Goal: Check status: Check status

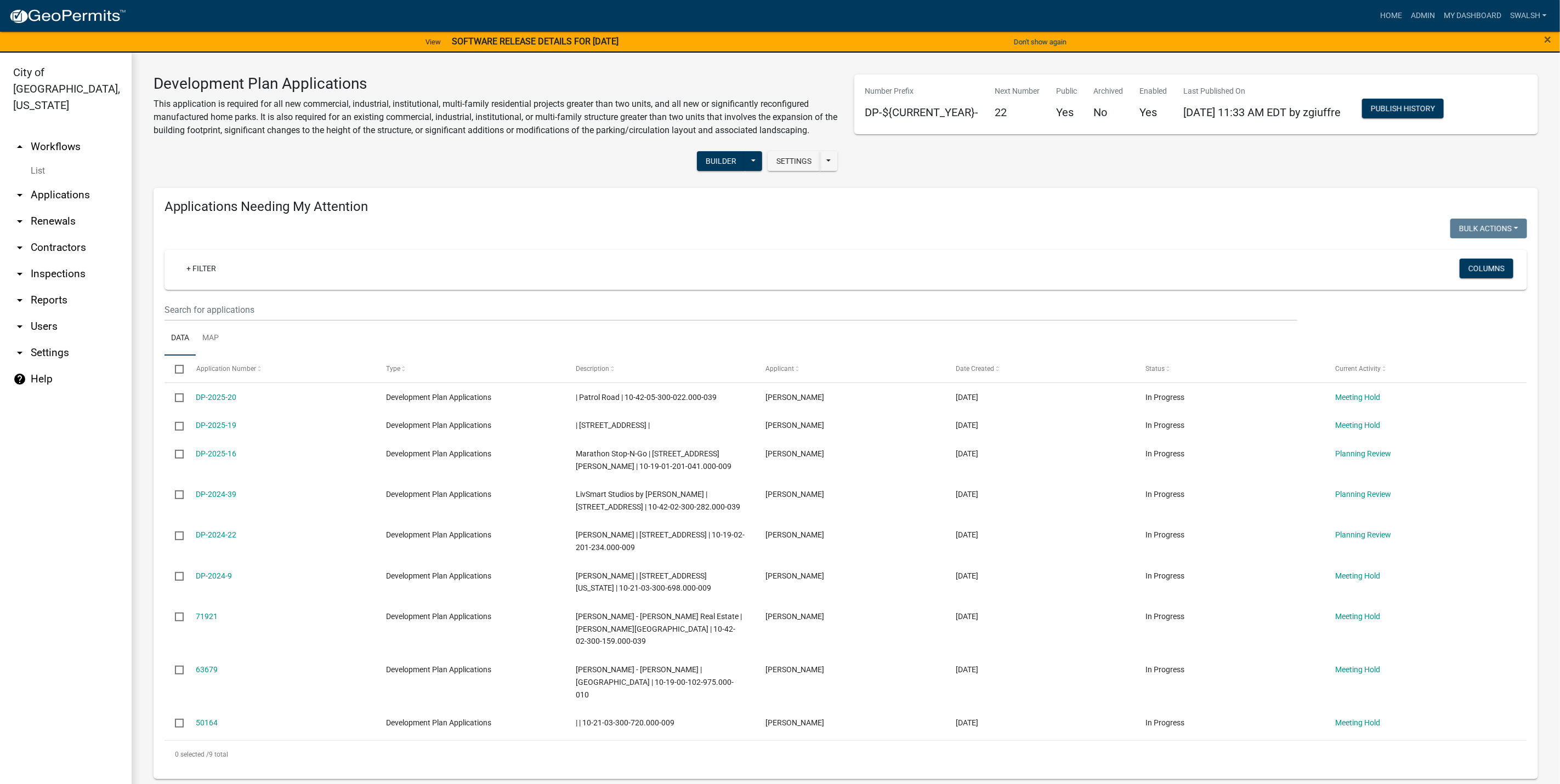
click at [793, 334] on ul "Data Map" at bounding box center [845, 338] width 1362 height 35
click at [76, 134] on link "arrow_drop_up Workflows" at bounding box center [66, 147] width 131 height 26
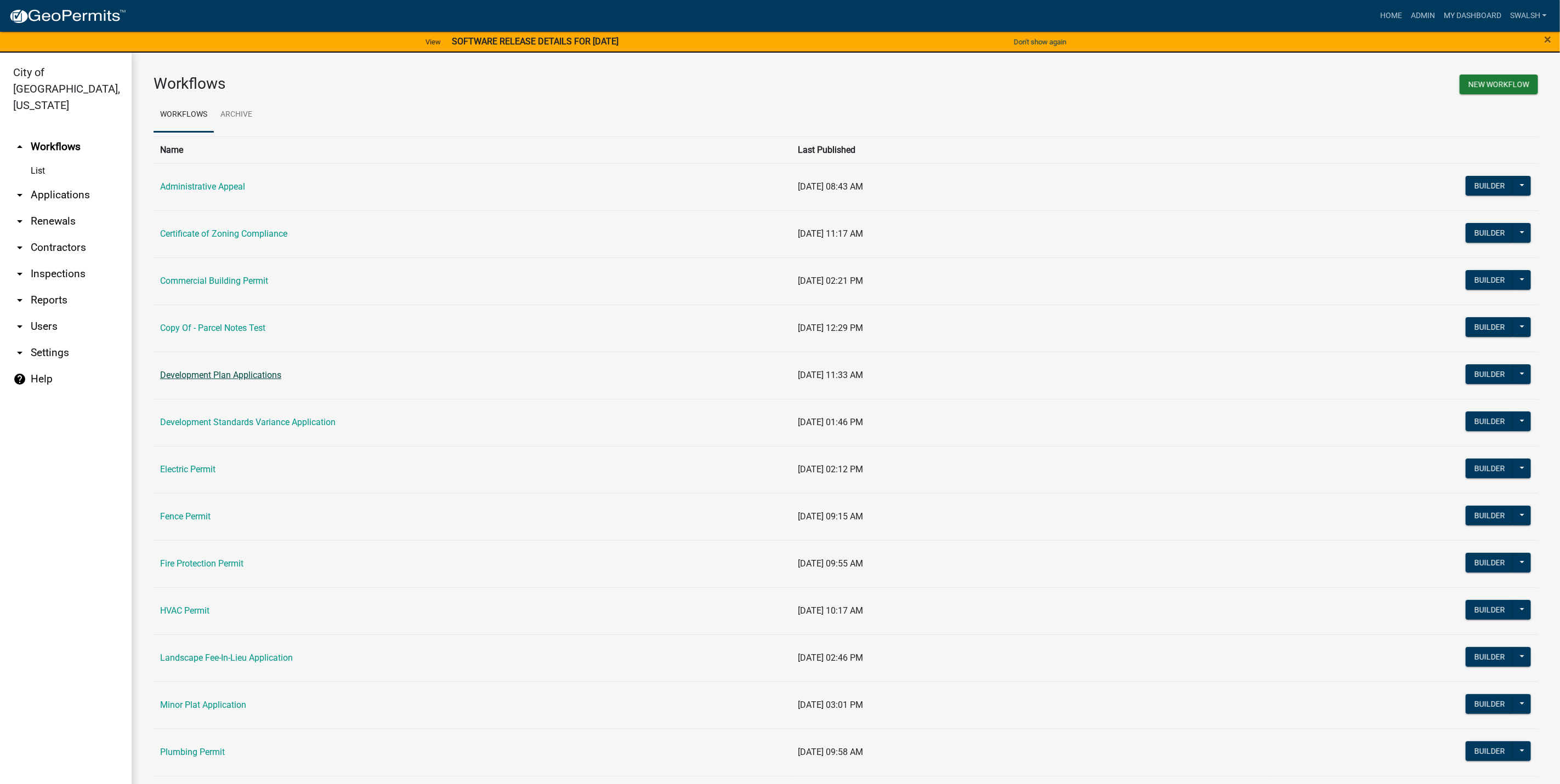
click at [223, 374] on link "Development Plan Applications" at bounding box center [221, 375] width 121 height 10
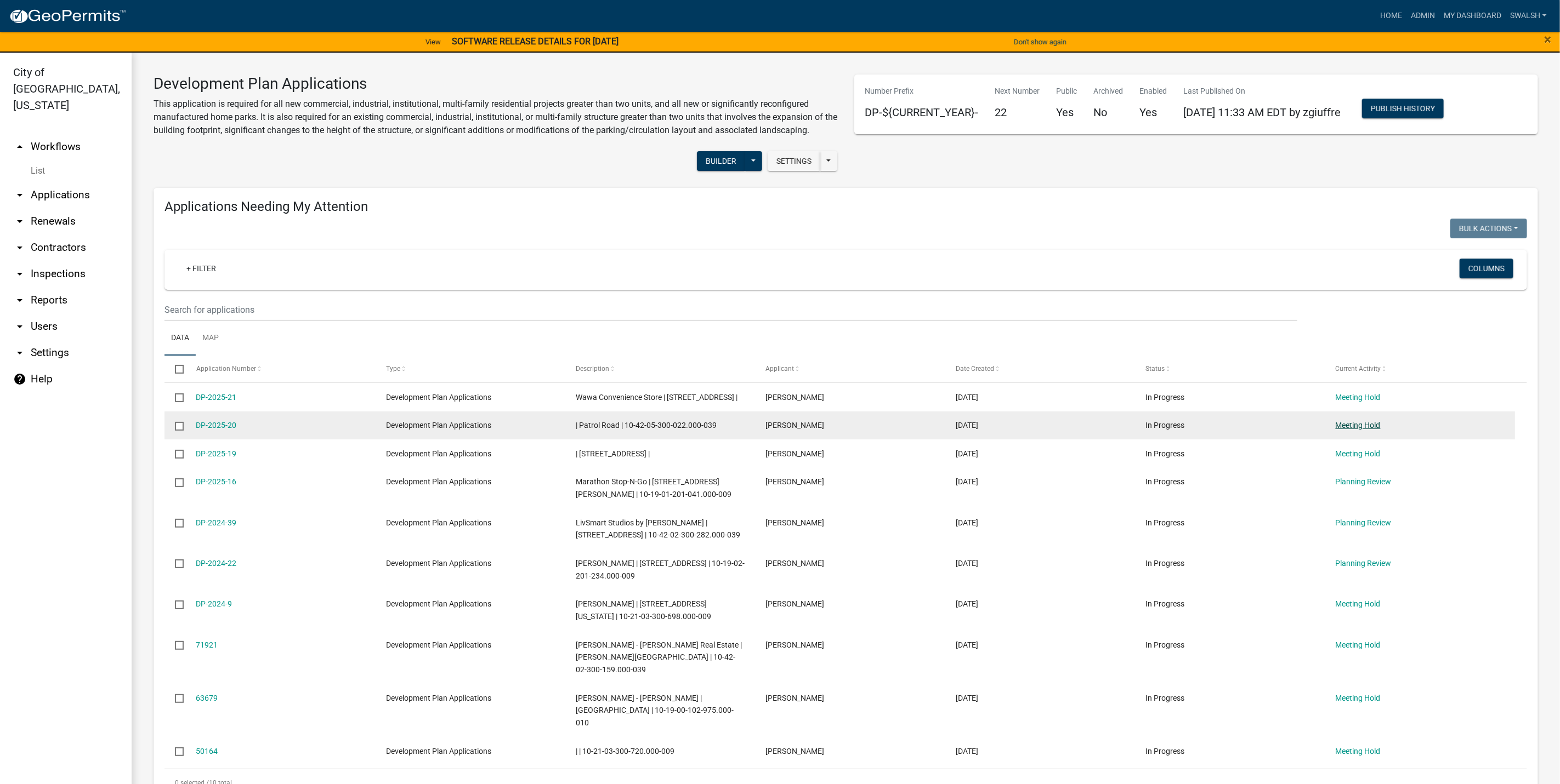
click at [1375, 429] on link "Meeting Hold" at bounding box center [1357, 424] width 45 height 9
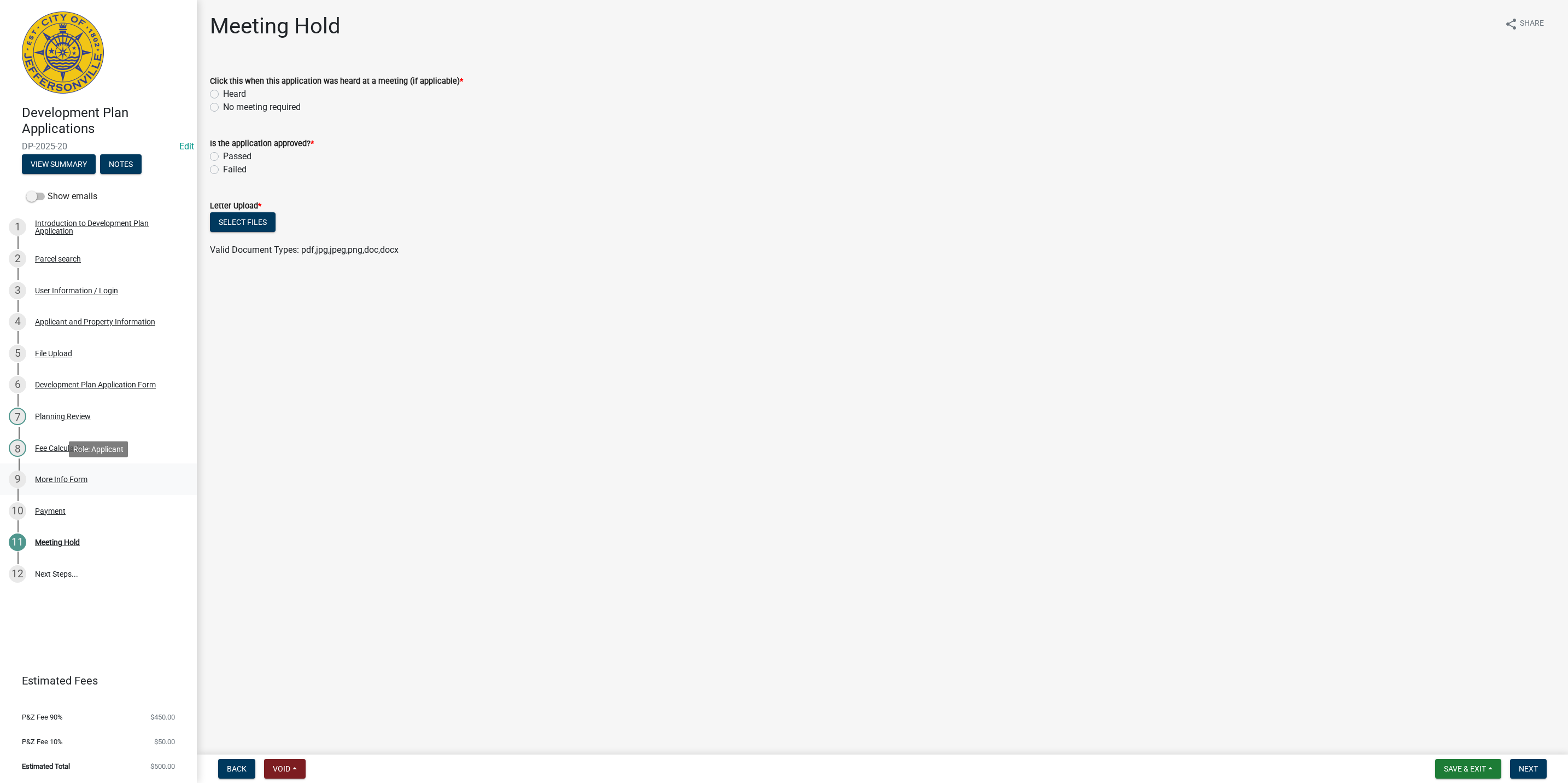
click at [79, 479] on div "More Info Form" at bounding box center [60, 479] width 53 height 8
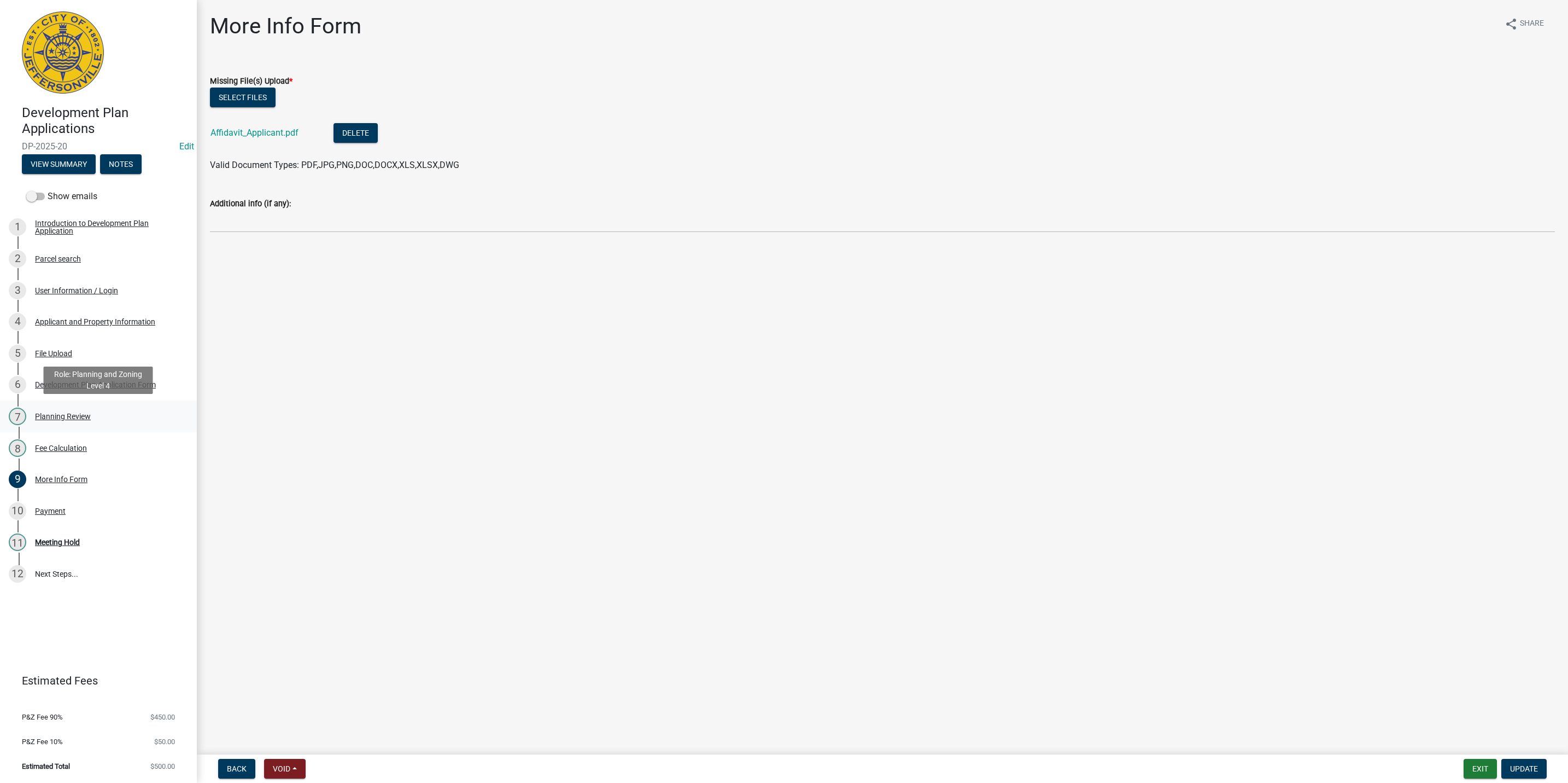
click at [99, 424] on div "7 Planning Review" at bounding box center [94, 417] width 171 height 18
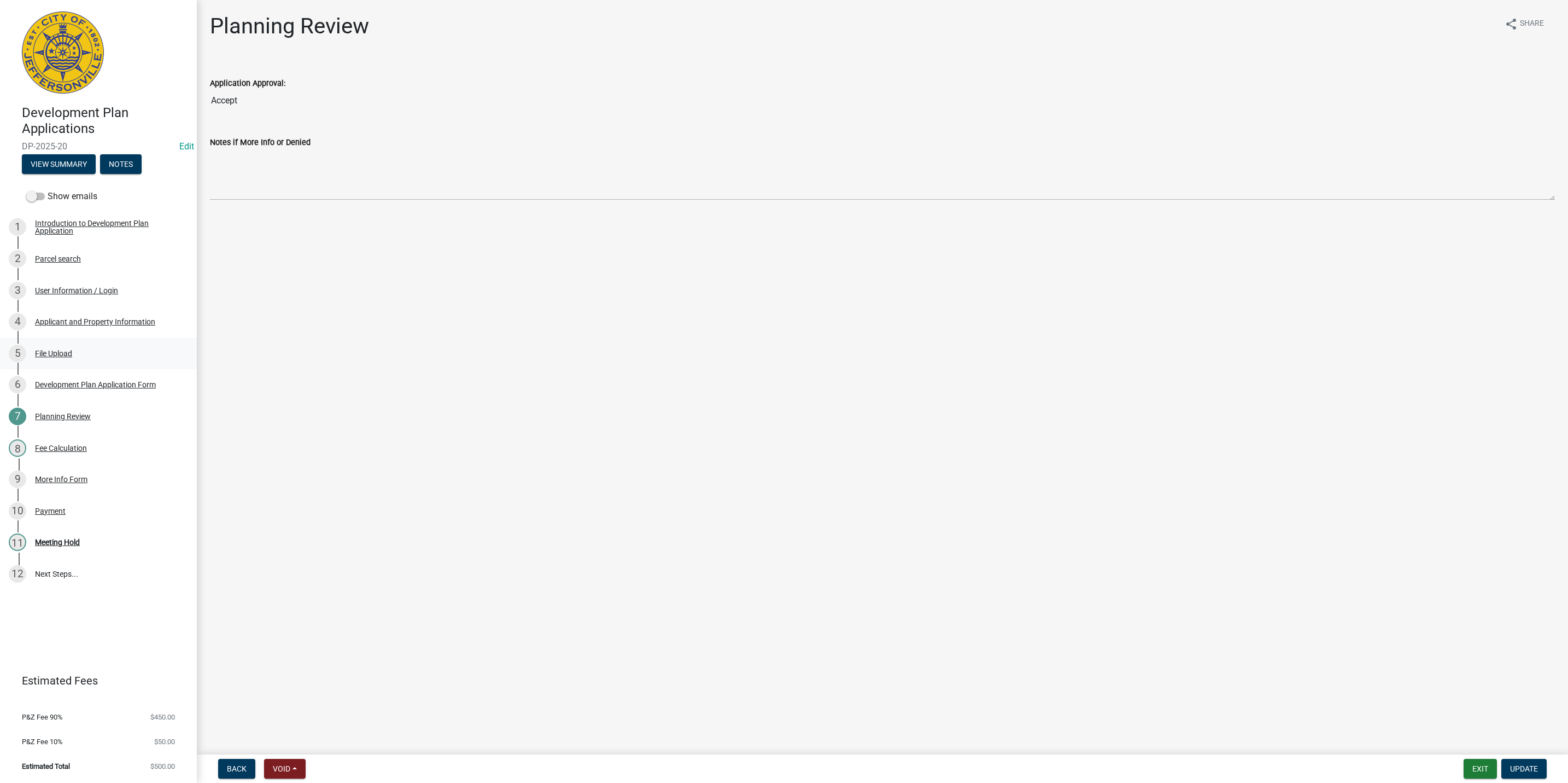
click at [88, 353] on div "5 File Upload" at bounding box center [94, 353] width 171 height 18
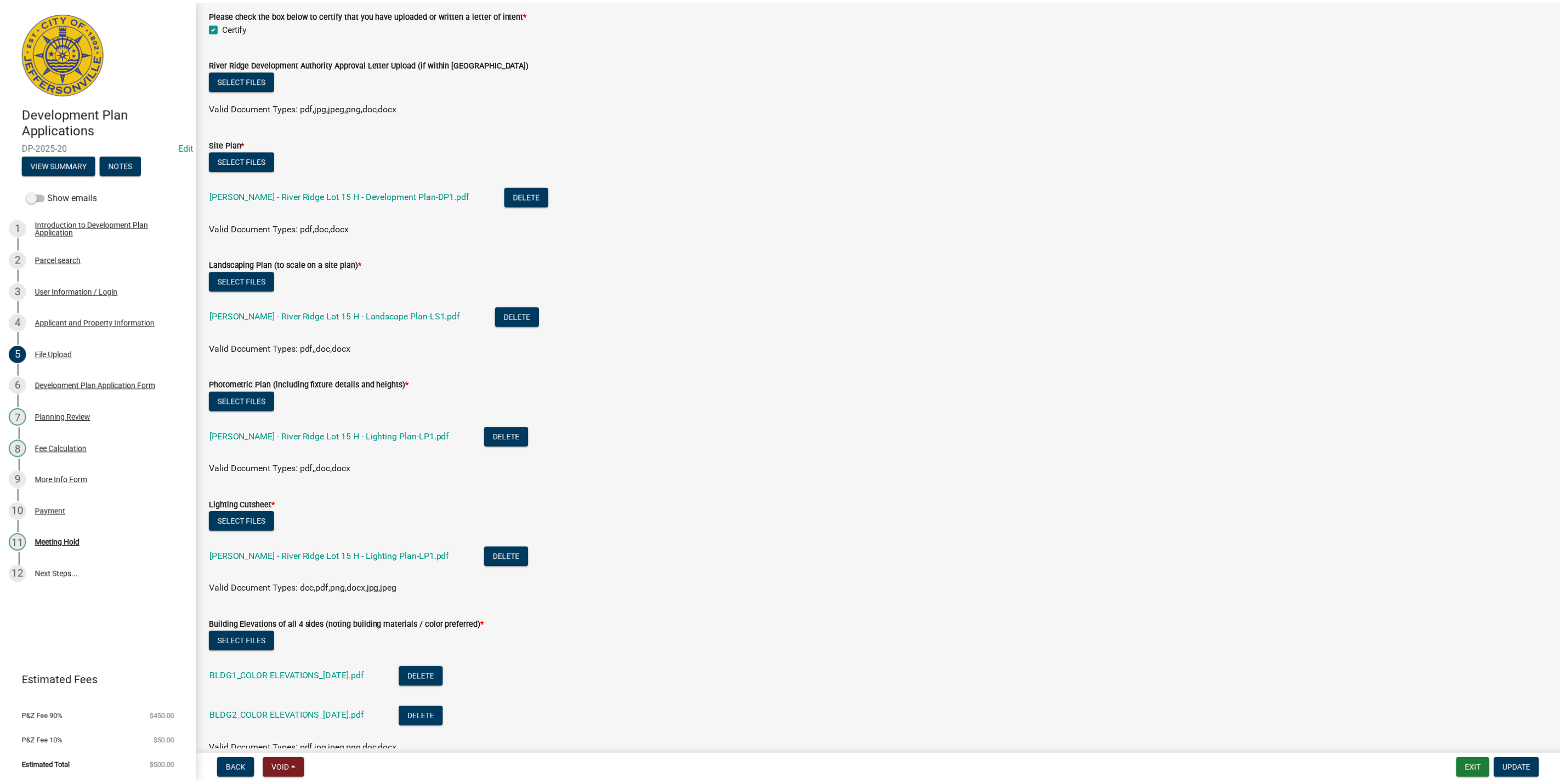
scroll to position [158, 0]
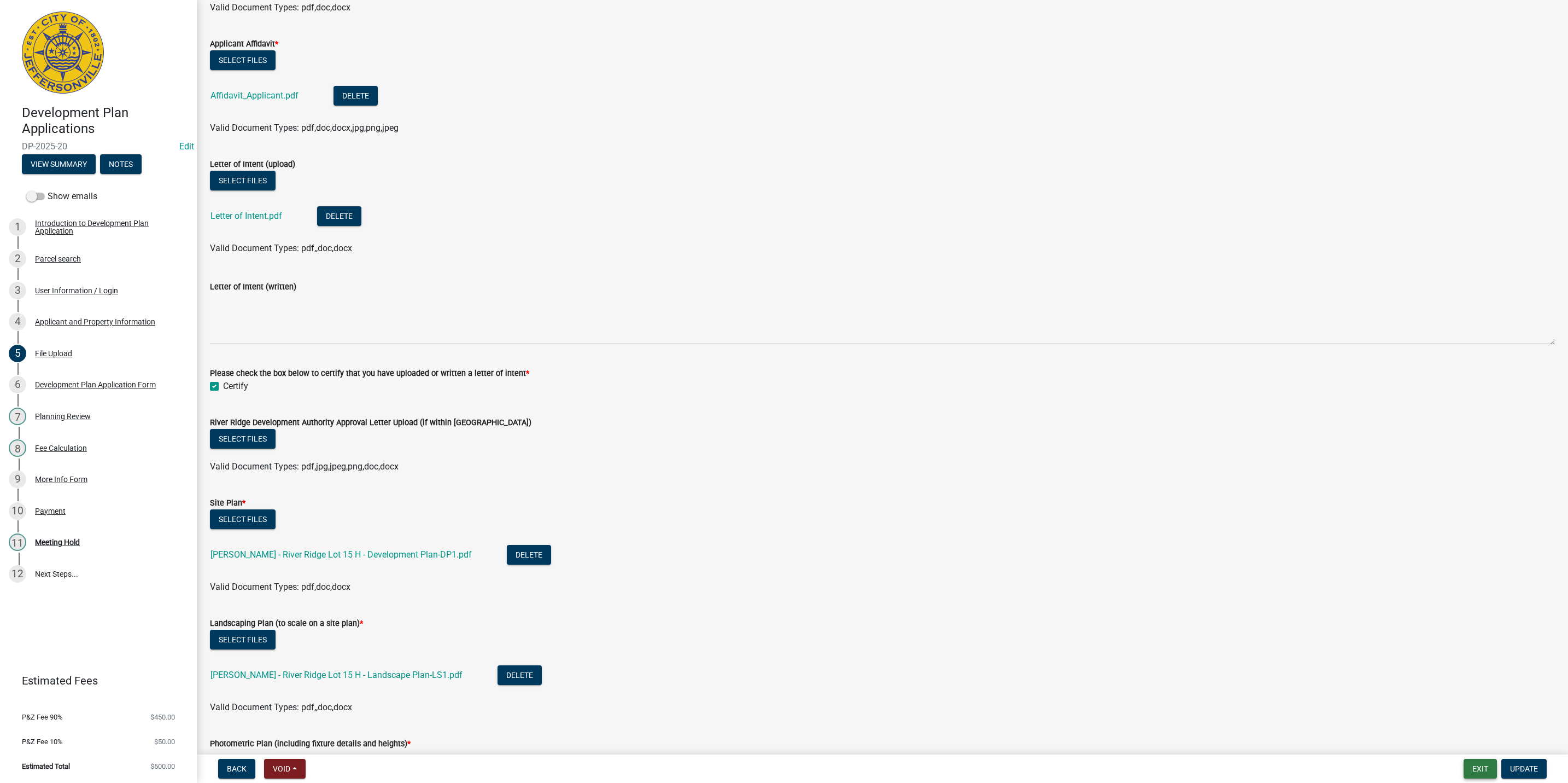
click at [1491, 768] on button "Exit" at bounding box center [1481, 769] width 34 height 20
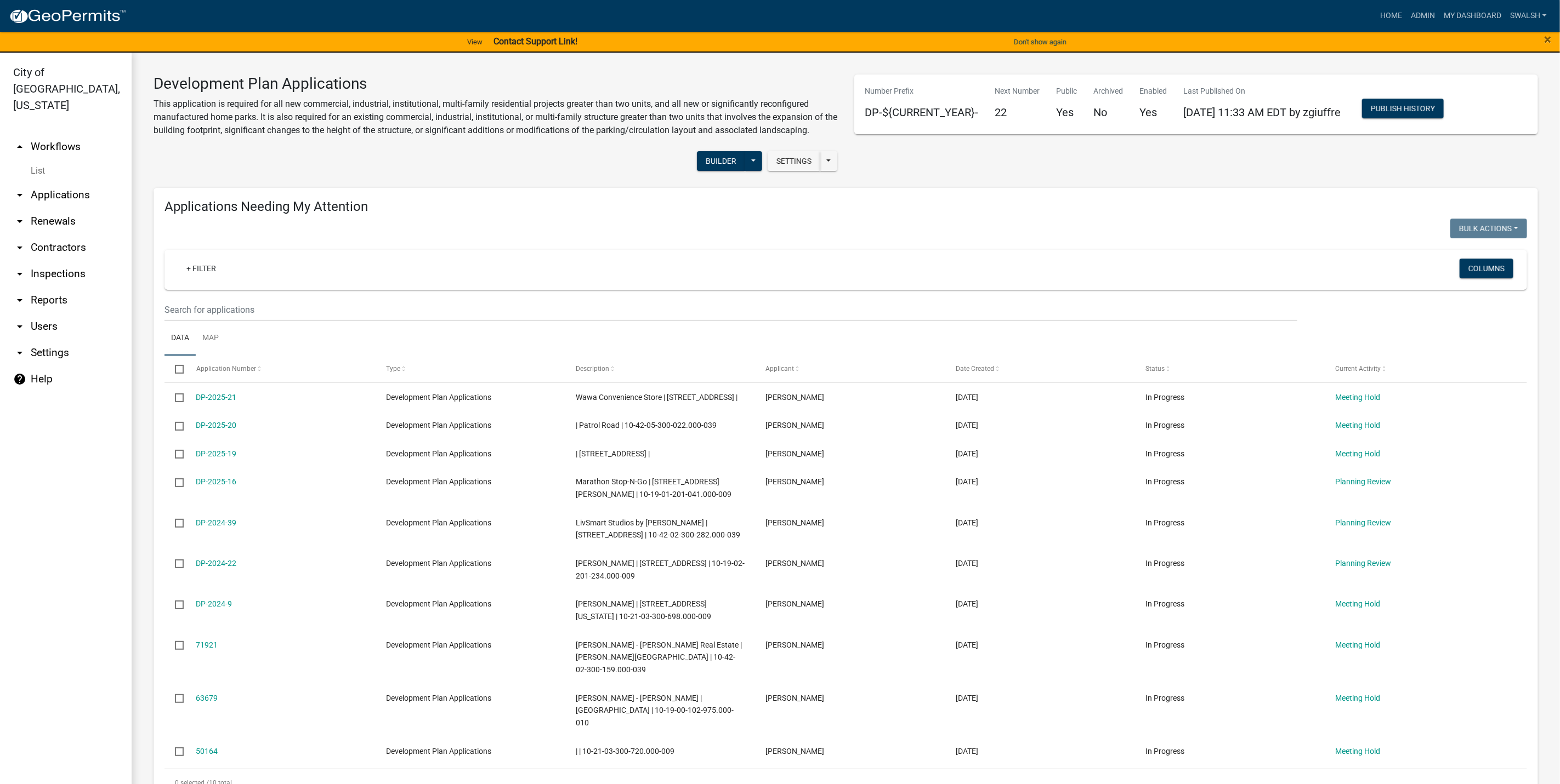
click at [74, 134] on link "arrow_drop_up Workflows" at bounding box center [66, 147] width 131 height 26
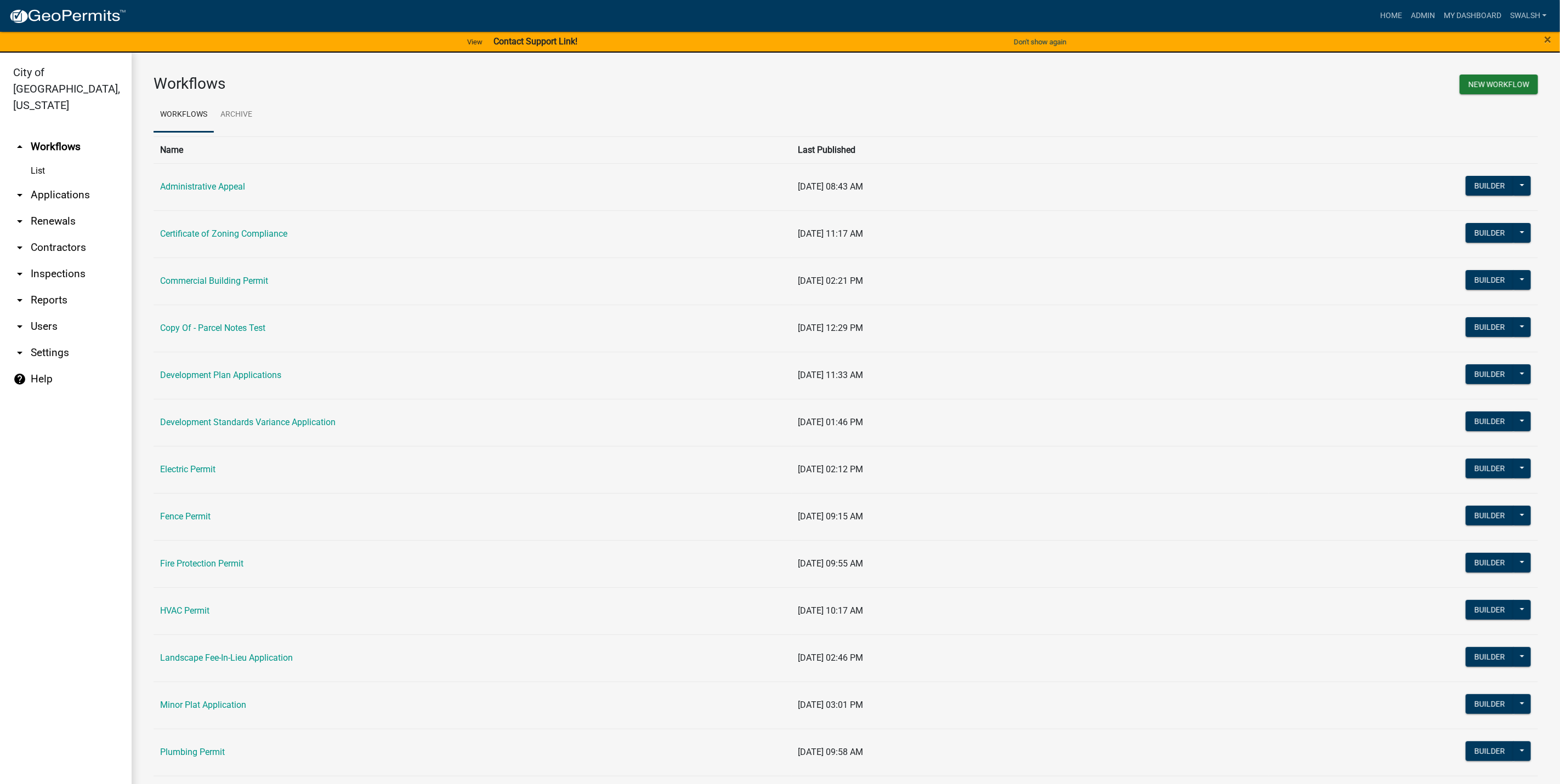
click at [76, 182] on link "arrow_drop_down Applications" at bounding box center [66, 195] width 131 height 26
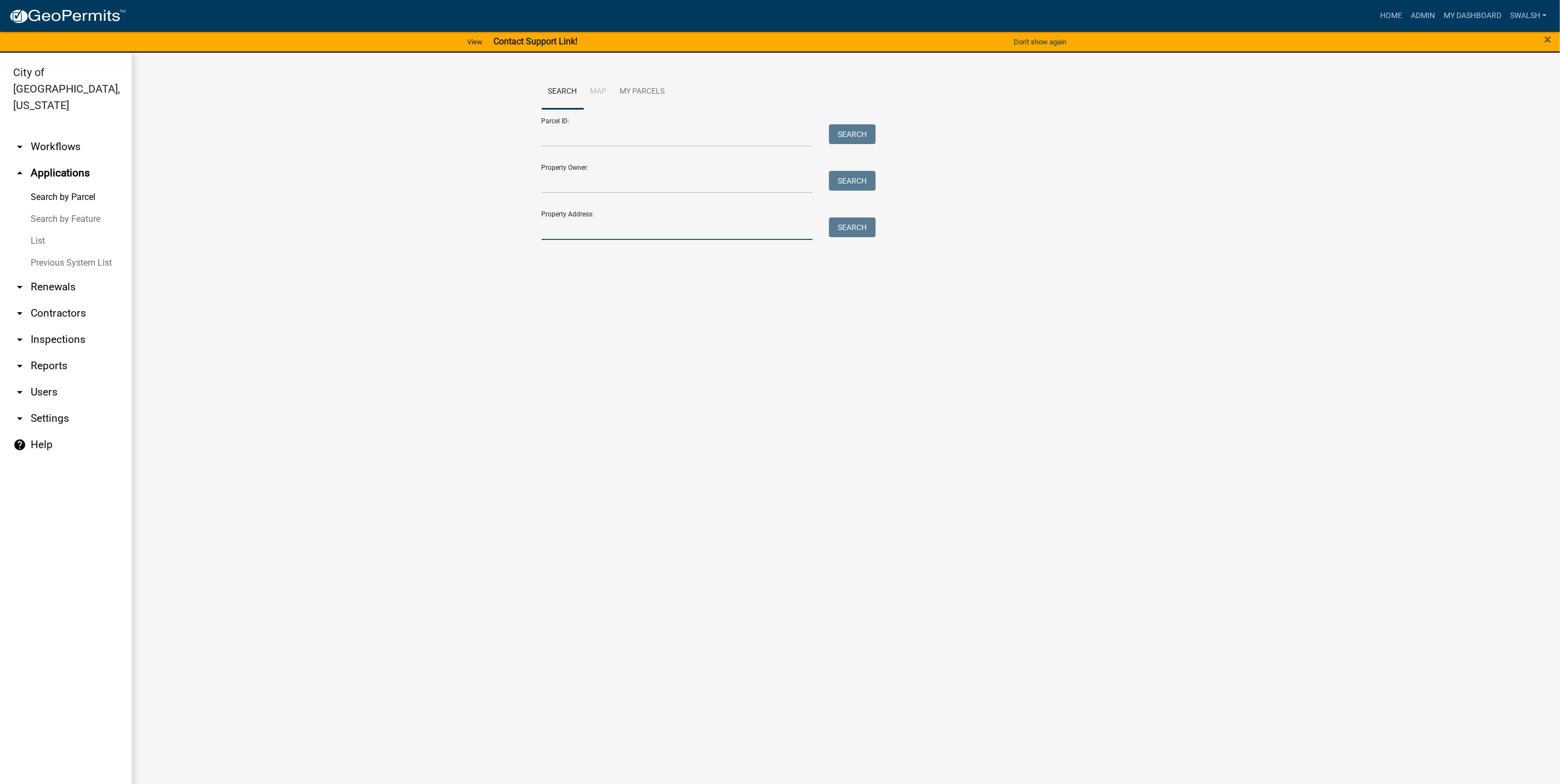
click at [562, 228] on input "Property Address:" at bounding box center [677, 229] width 271 height 23
type input "2102 [GEOGRAPHIC_DATA]"
drag, startPoint x: 618, startPoint y: 215, endPoint x: 605, endPoint y: 214, distance: 13.0
click at [605, 213] on div "Property Address: [STREET_ADDRESS] Search" at bounding box center [706, 221] width 329 height 38
drag, startPoint x: 601, startPoint y: 226, endPoint x: 520, endPoint y: 222, distance: 81.1
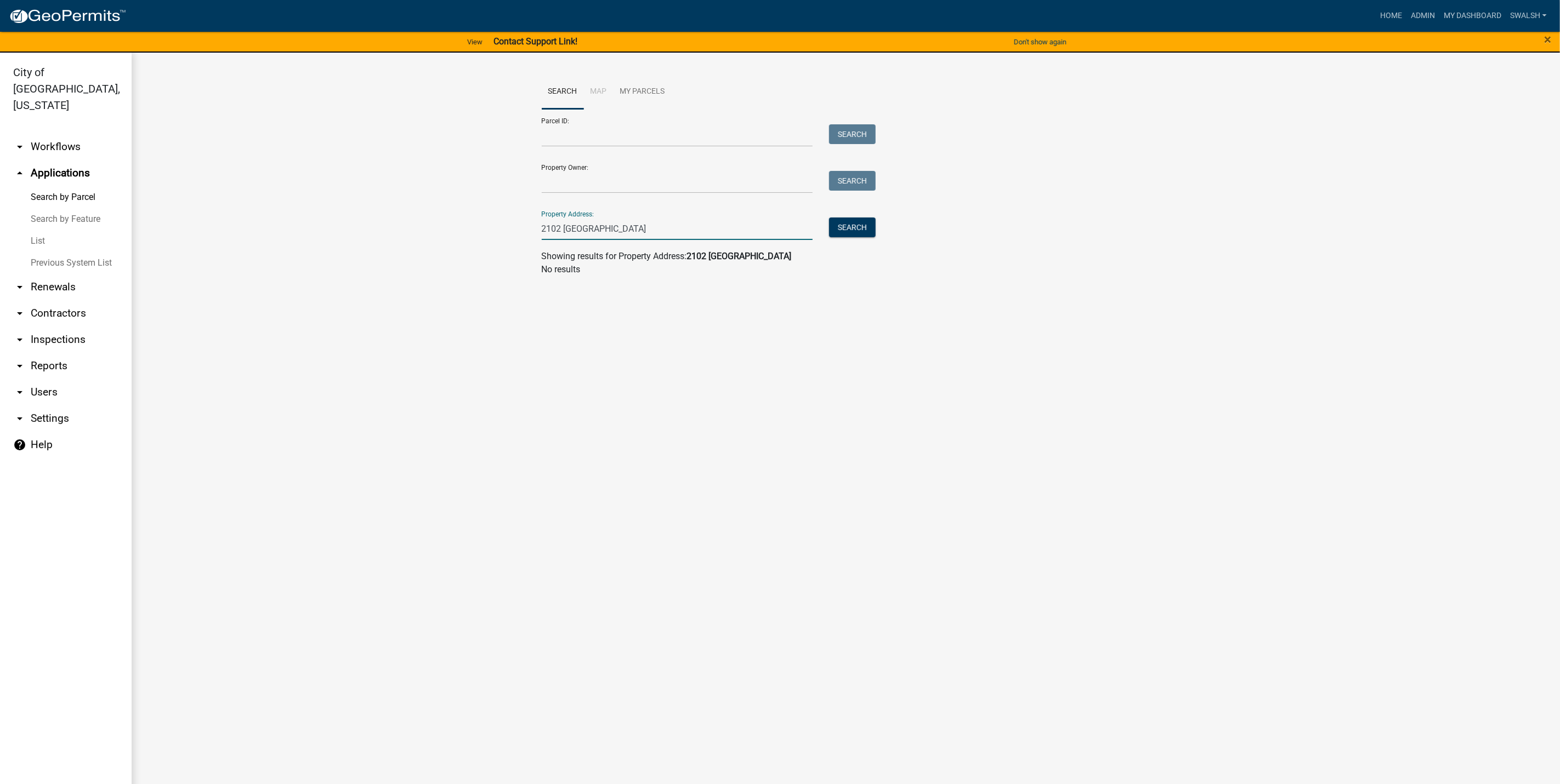
click at [520, 222] on wm-workflow-application-search-view "Search Map My Parcels Parcel ID: Search Property Owner: Search Property Address…" at bounding box center [845, 180] width 1384 height 211
type input "h"
click at [83, 134] on link "arrow_drop_down Workflows" at bounding box center [66, 147] width 131 height 26
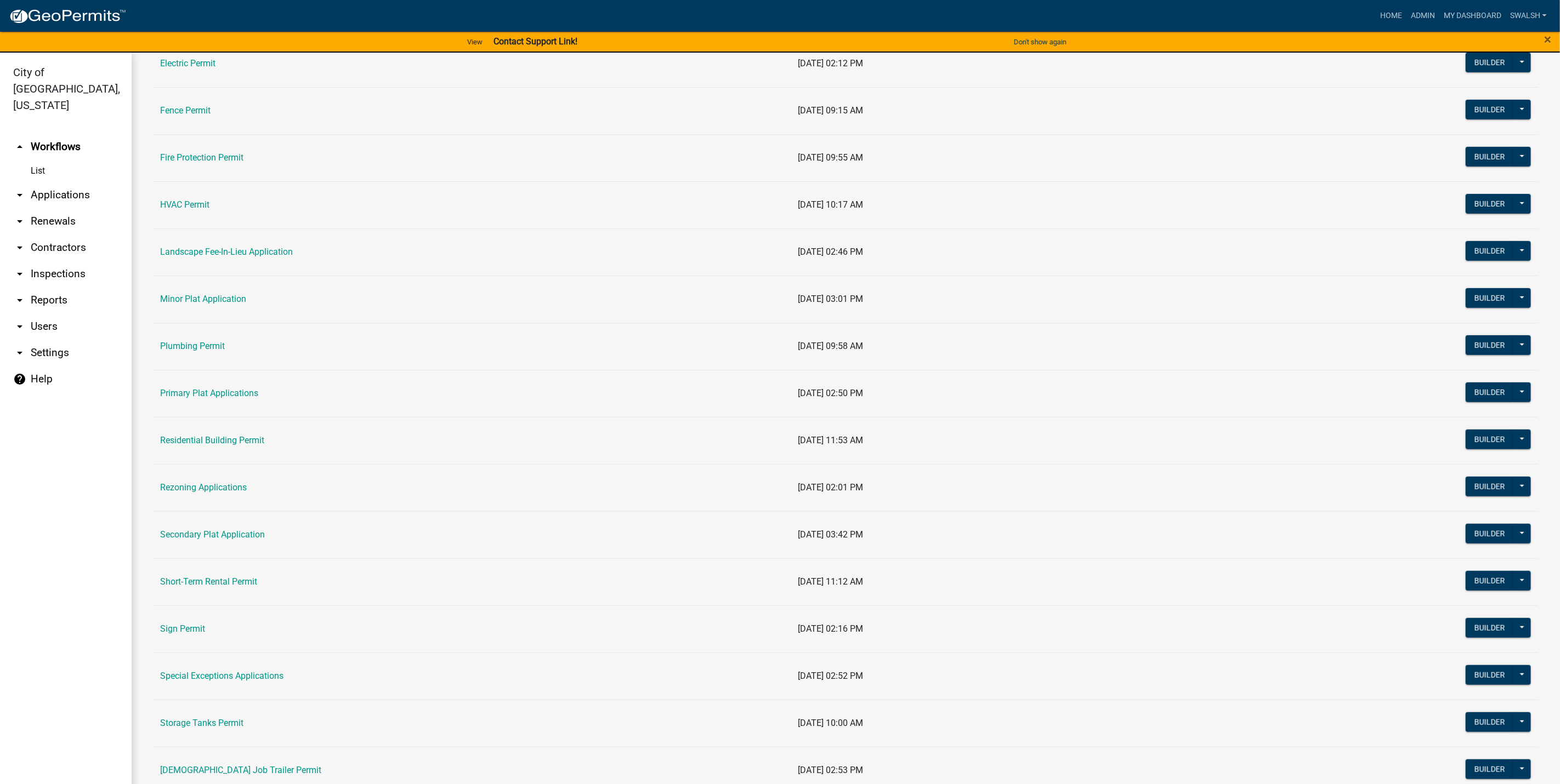
scroll to position [411, 0]
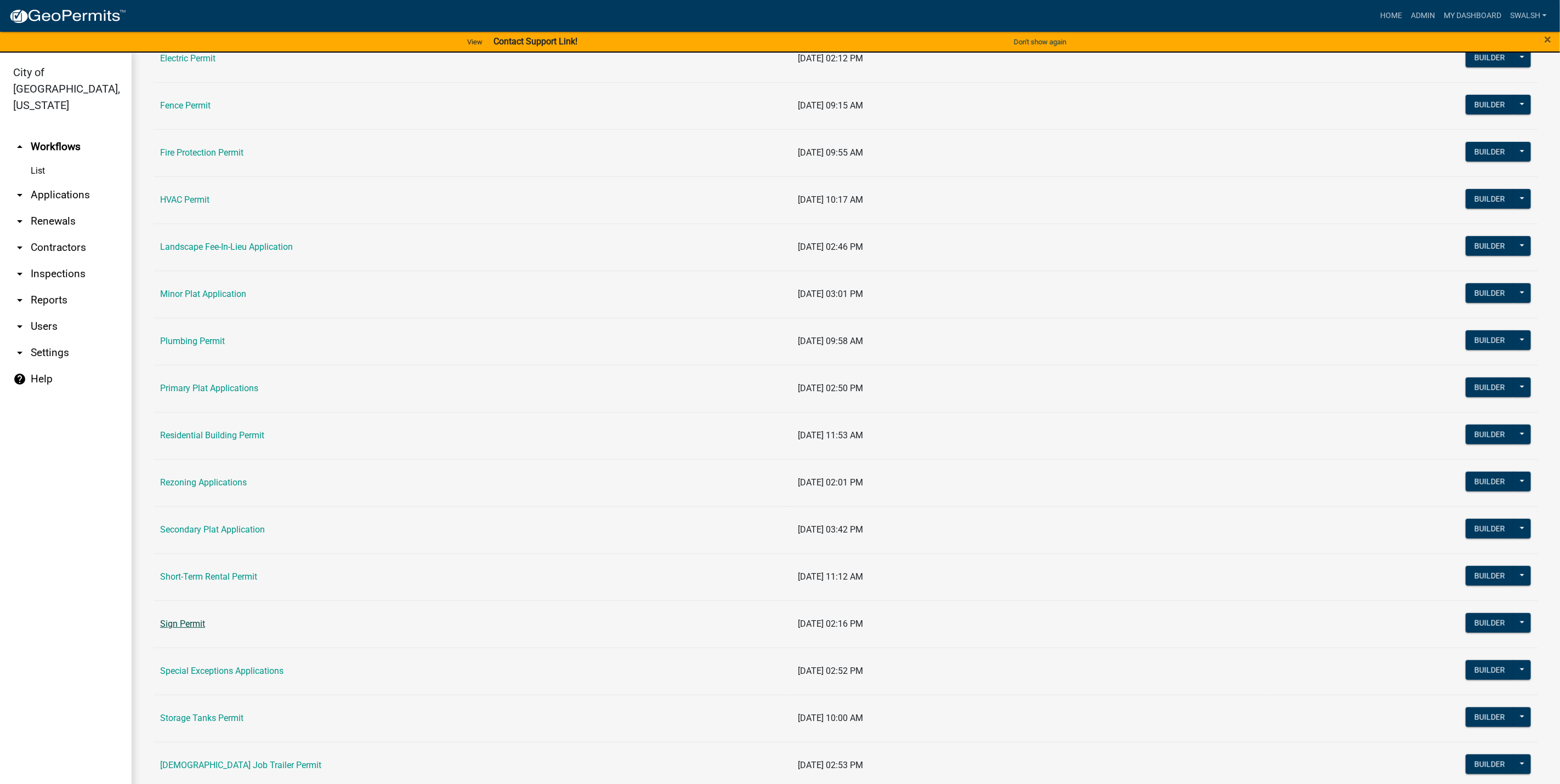
click at [198, 627] on link "Sign Permit" at bounding box center [182, 623] width 45 height 10
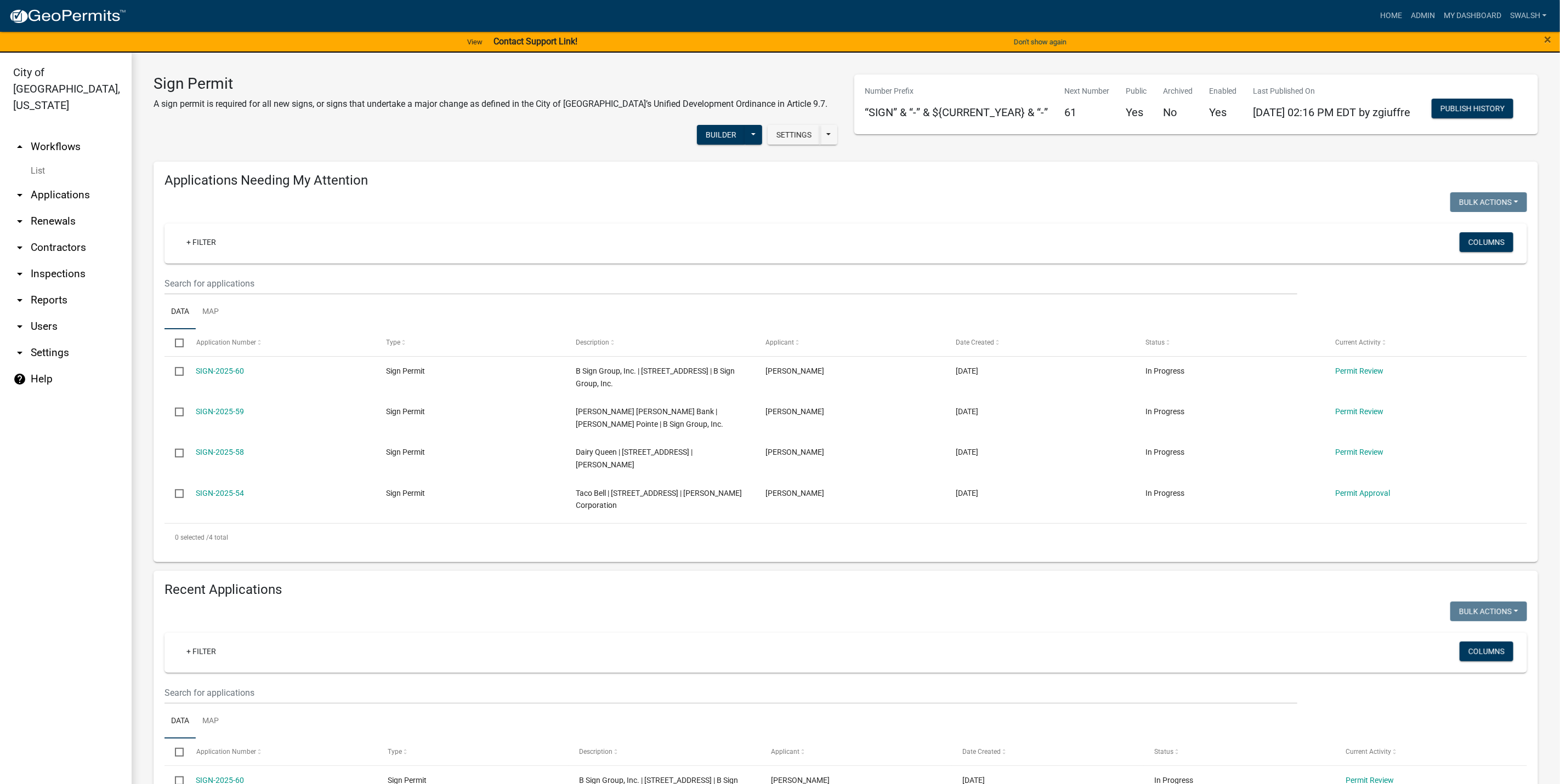
drag, startPoint x: 328, startPoint y: 673, endPoint x: 324, endPoint y: 682, distance: 9.8
click at [327, 664] on div "+ Filter" at bounding box center [619, 653] width 902 height 23
click at [314, 700] on input "text" at bounding box center [730, 693] width 1132 height 23
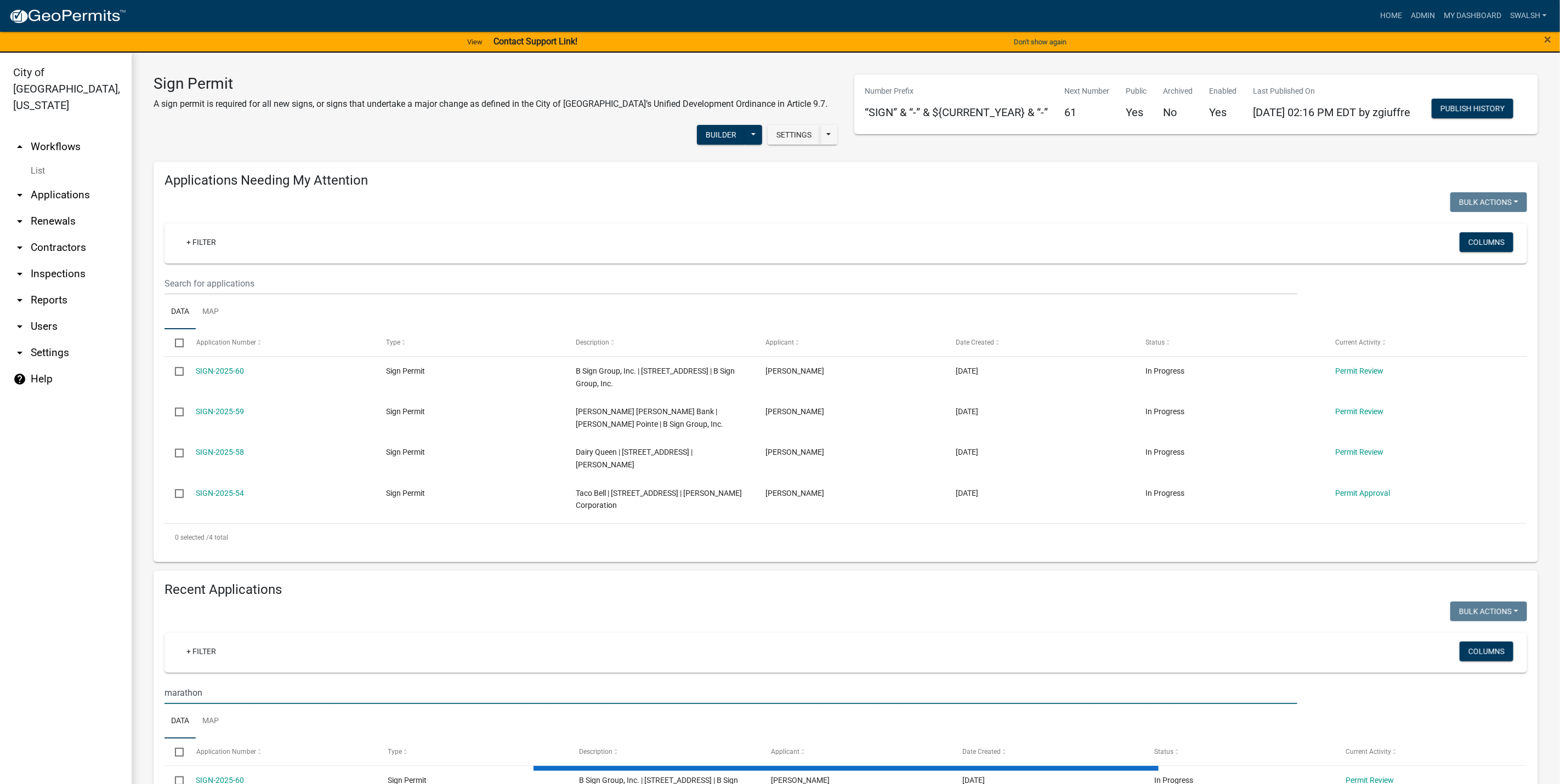
type input "marathon"
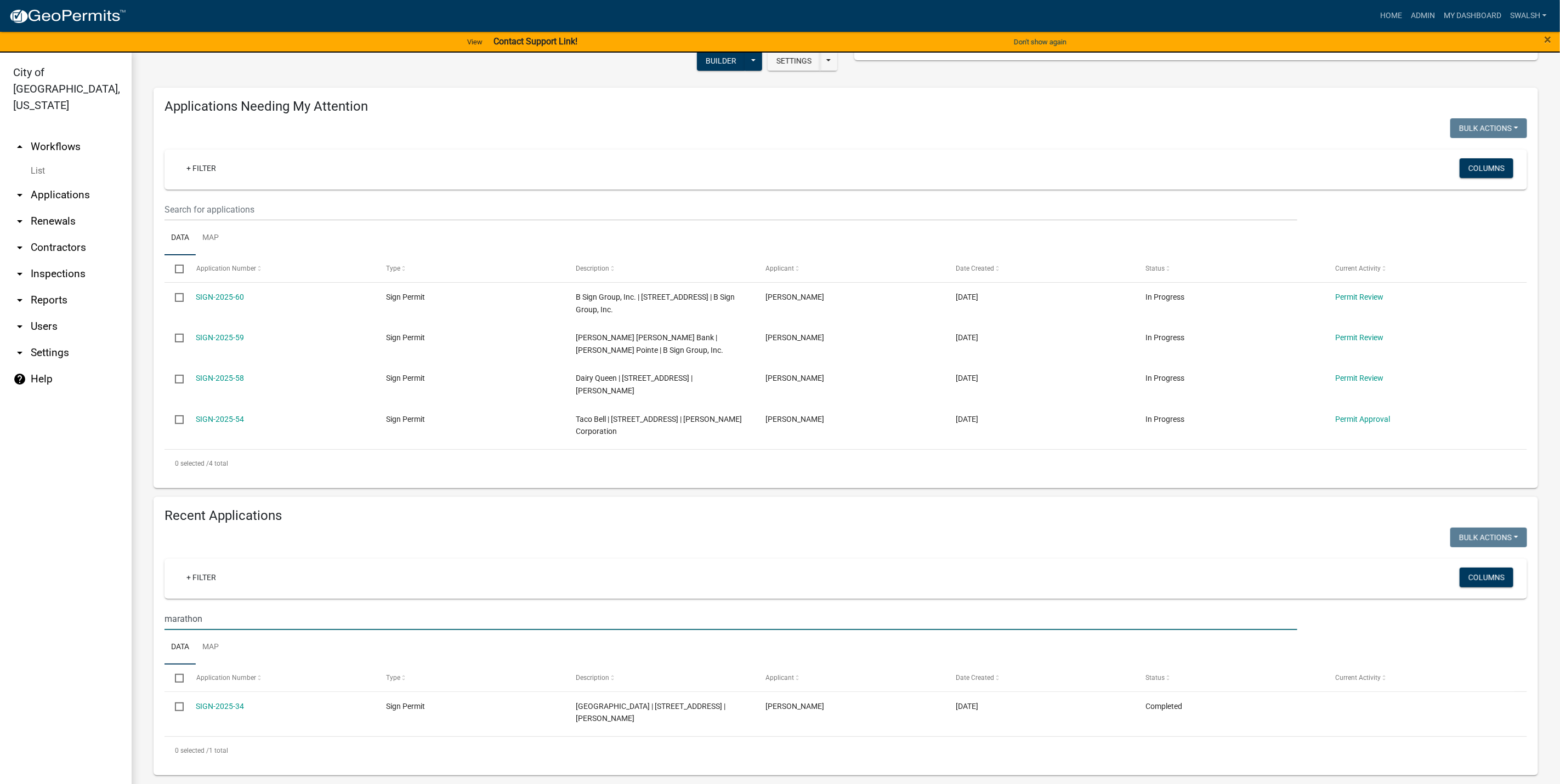
scroll to position [91, 0]
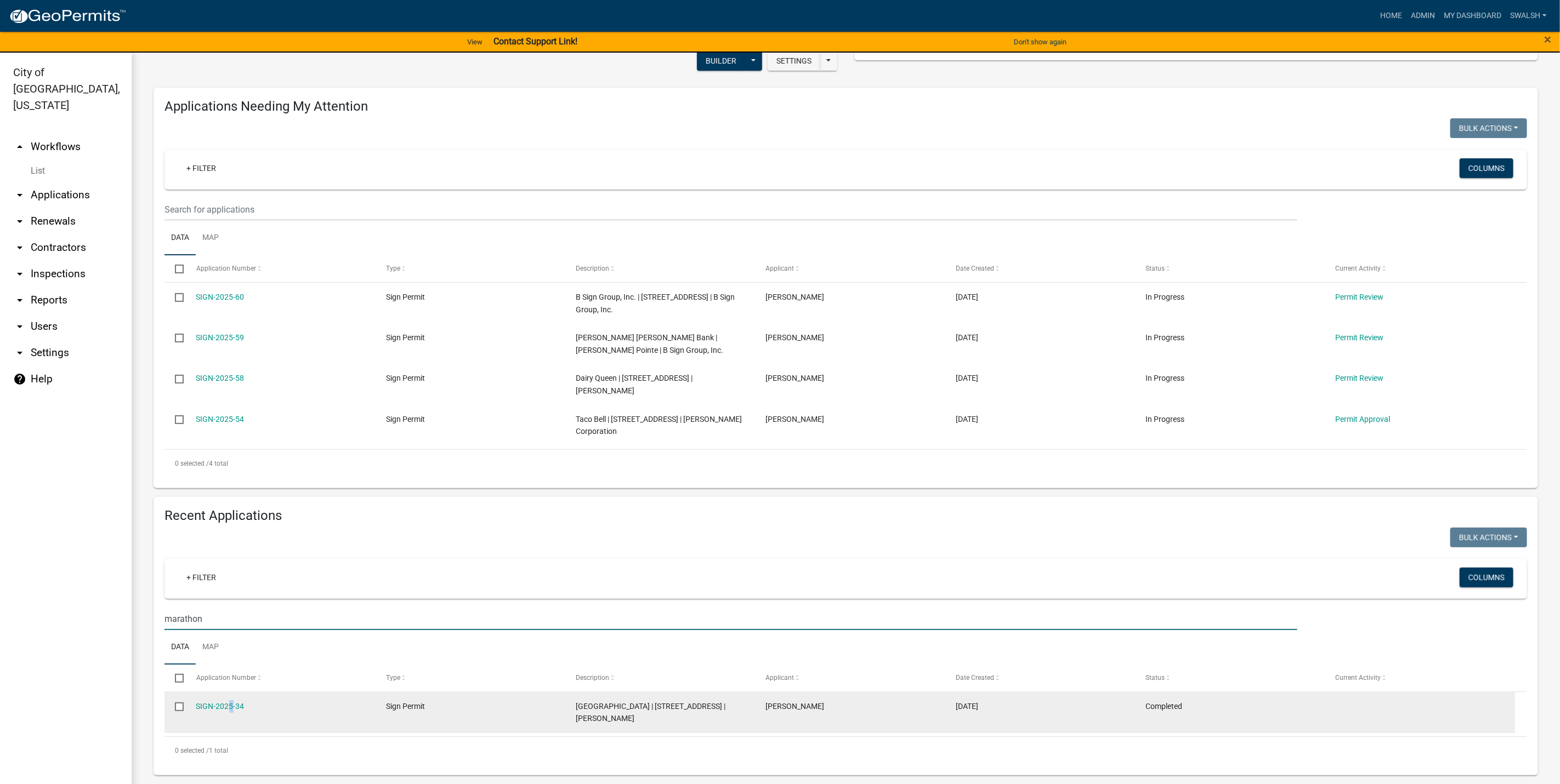
click at [226, 698] on datatable-body-cell "SIGN-2025-34" at bounding box center [279, 711] width 190 height 41
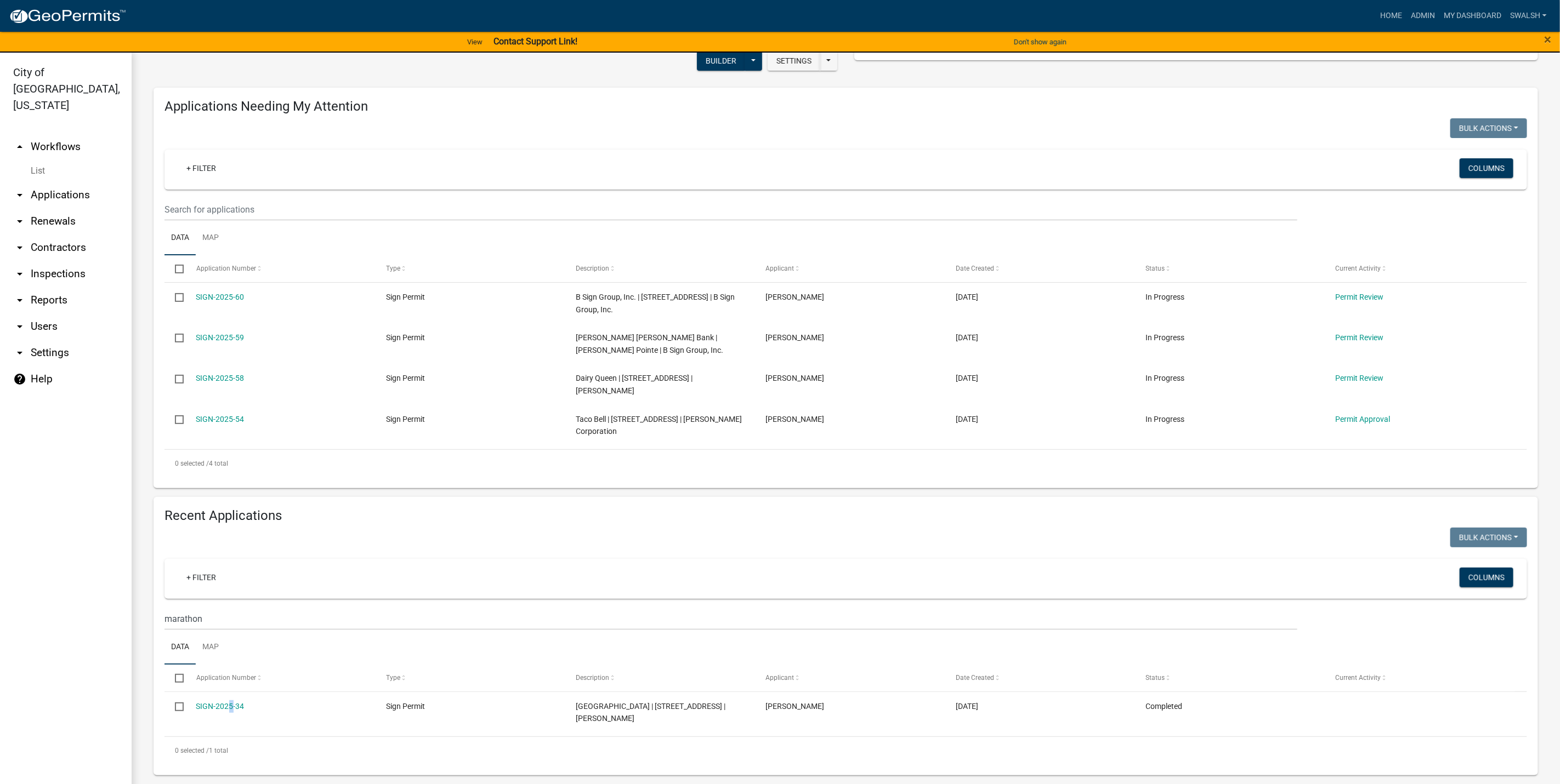
drag, startPoint x: 226, startPoint y: 698, endPoint x: 227, endPoint y: 704, distance: 6.1
click at [227, 704] on link "SIGN-2025-34" at bounding box center [220, 706] width 49 height 9
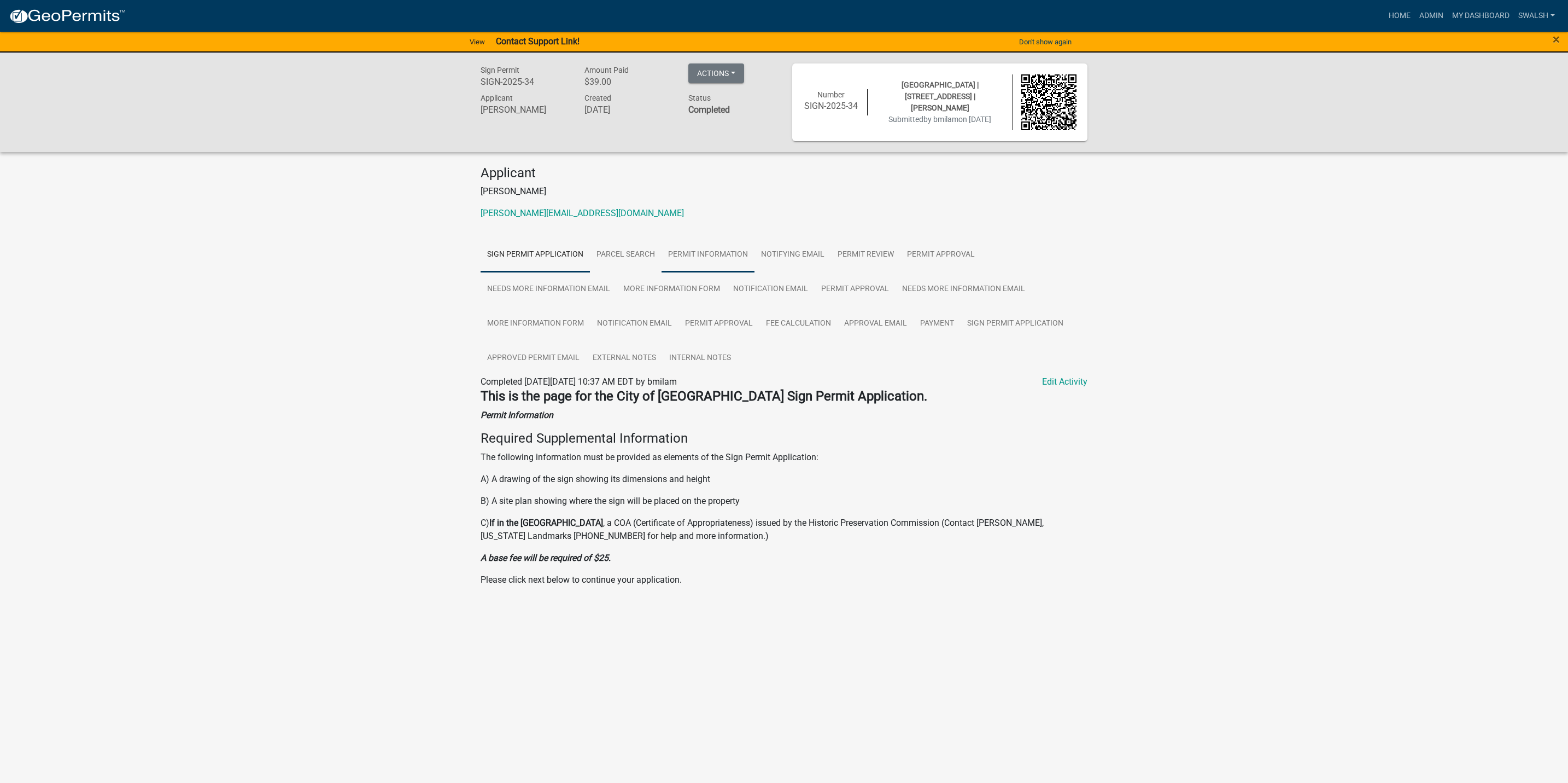
click at [733, 257] on link "Permit Information" at bounding box center [708, 254] width 93 height 35
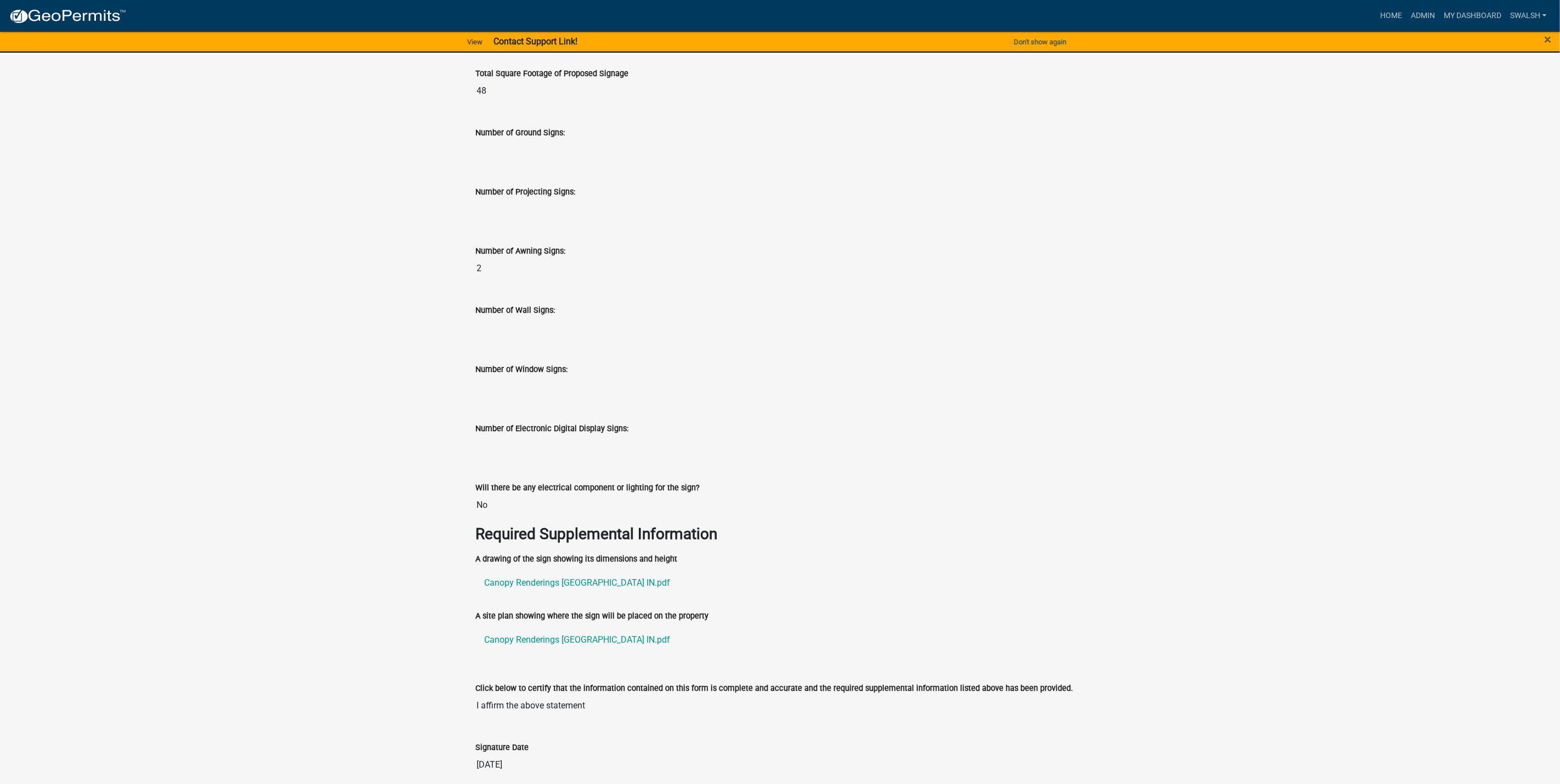
scroll to position [1652, 0]
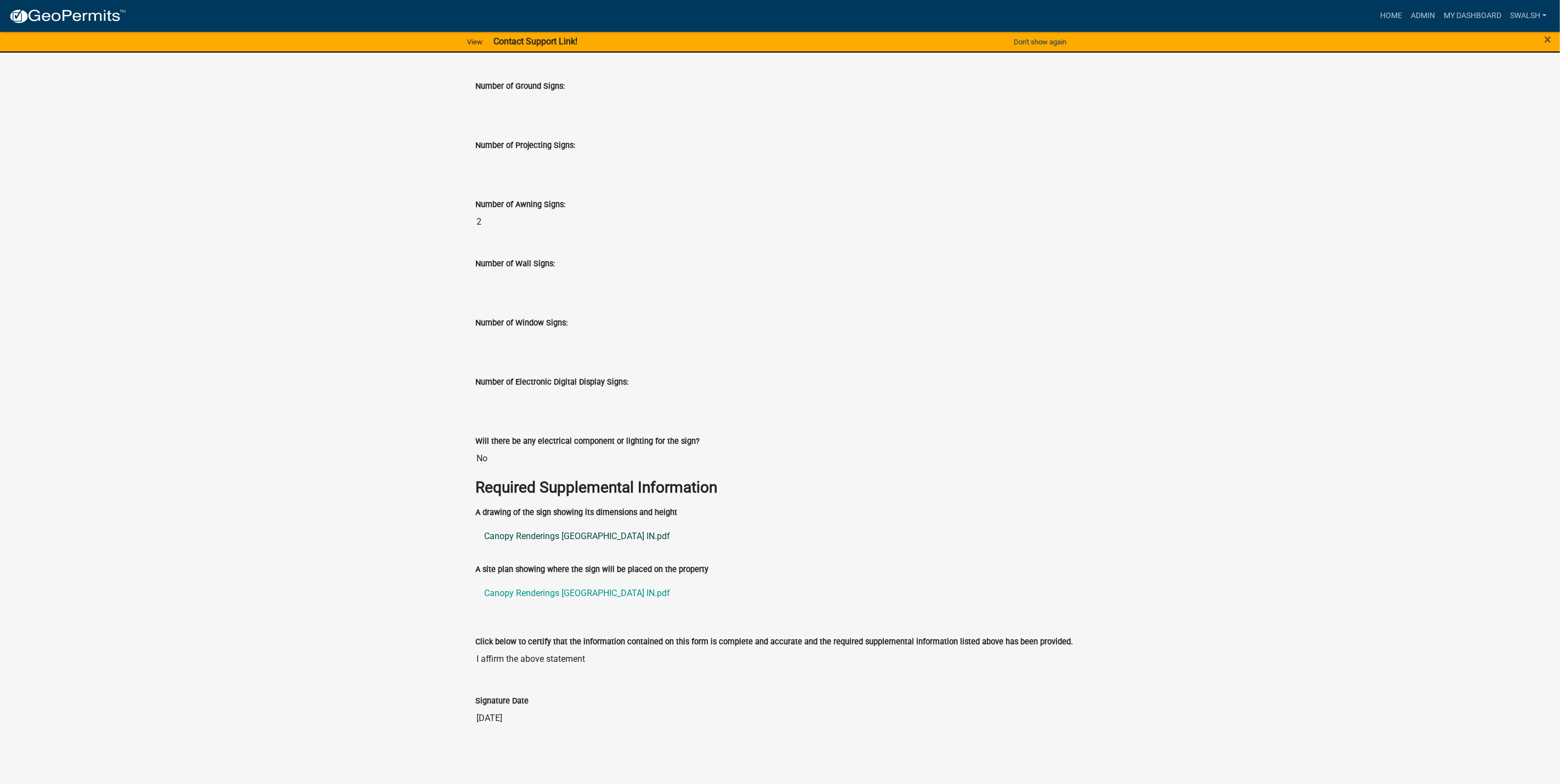
click at [605, 540] on link "Canopy Renderings [GEOGRAPHIC_DATA] IN.pdf" at bounding box center [780, 537] width 608 height 26
click at [500, 592] on link "Canopy Renderings [GEOGRAPHIC_DATA] IN.pdf" at bounding box center [780, 593] width 608 height 26
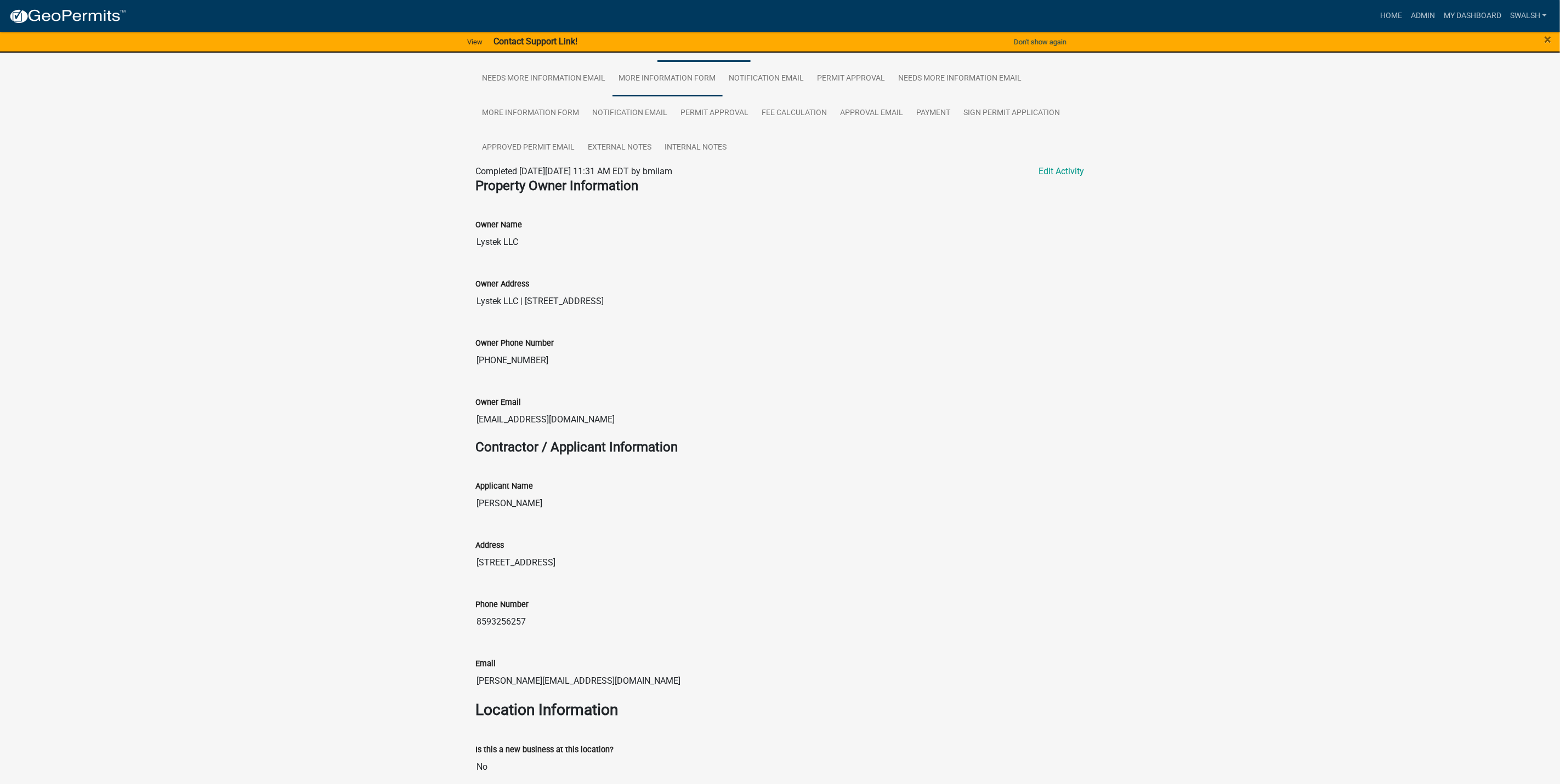
scroll to position [0, 0]
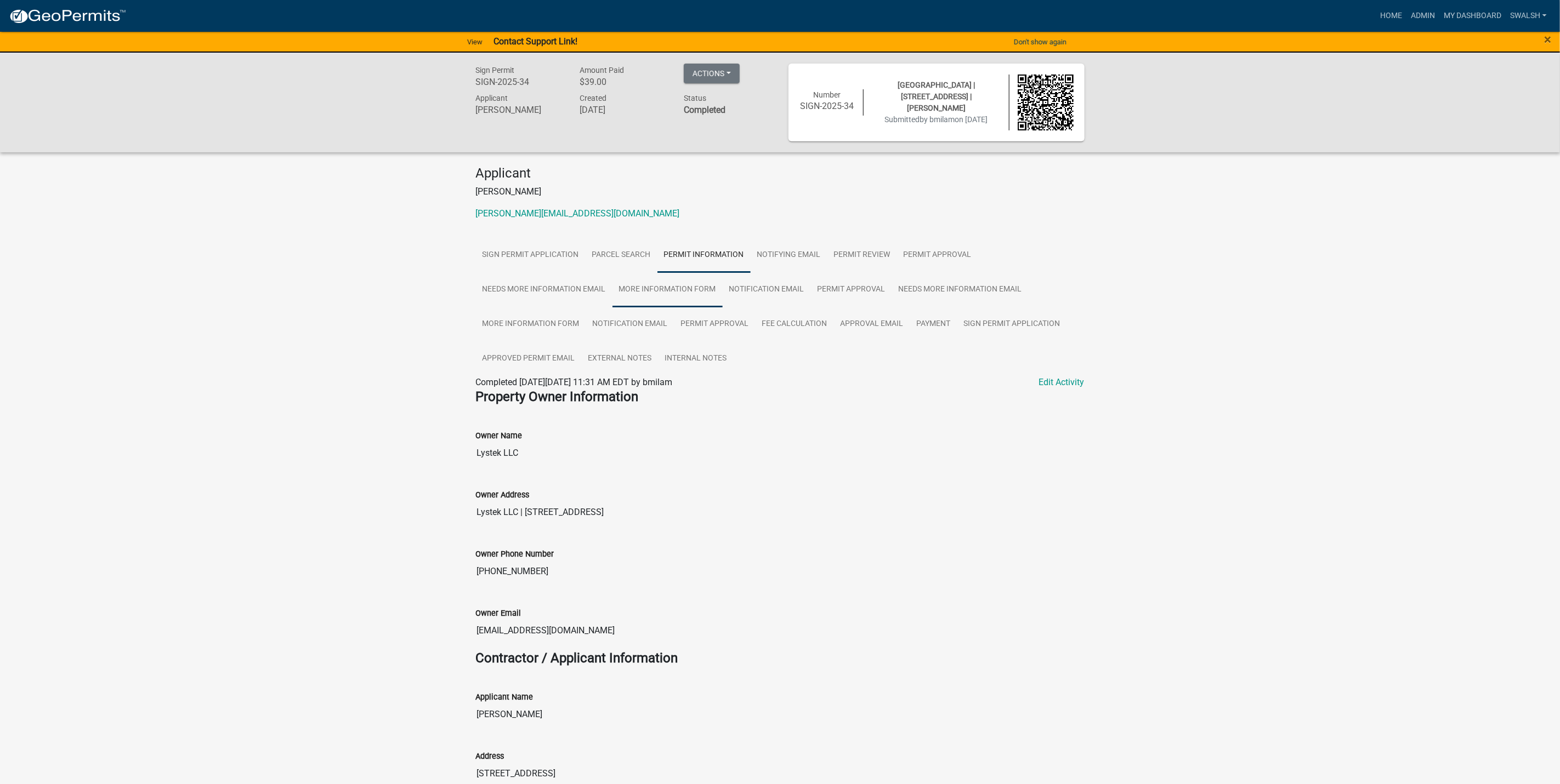
click at [661, 284] on link "More Information Form" at bounding box center [667, 289] width 110 height 35
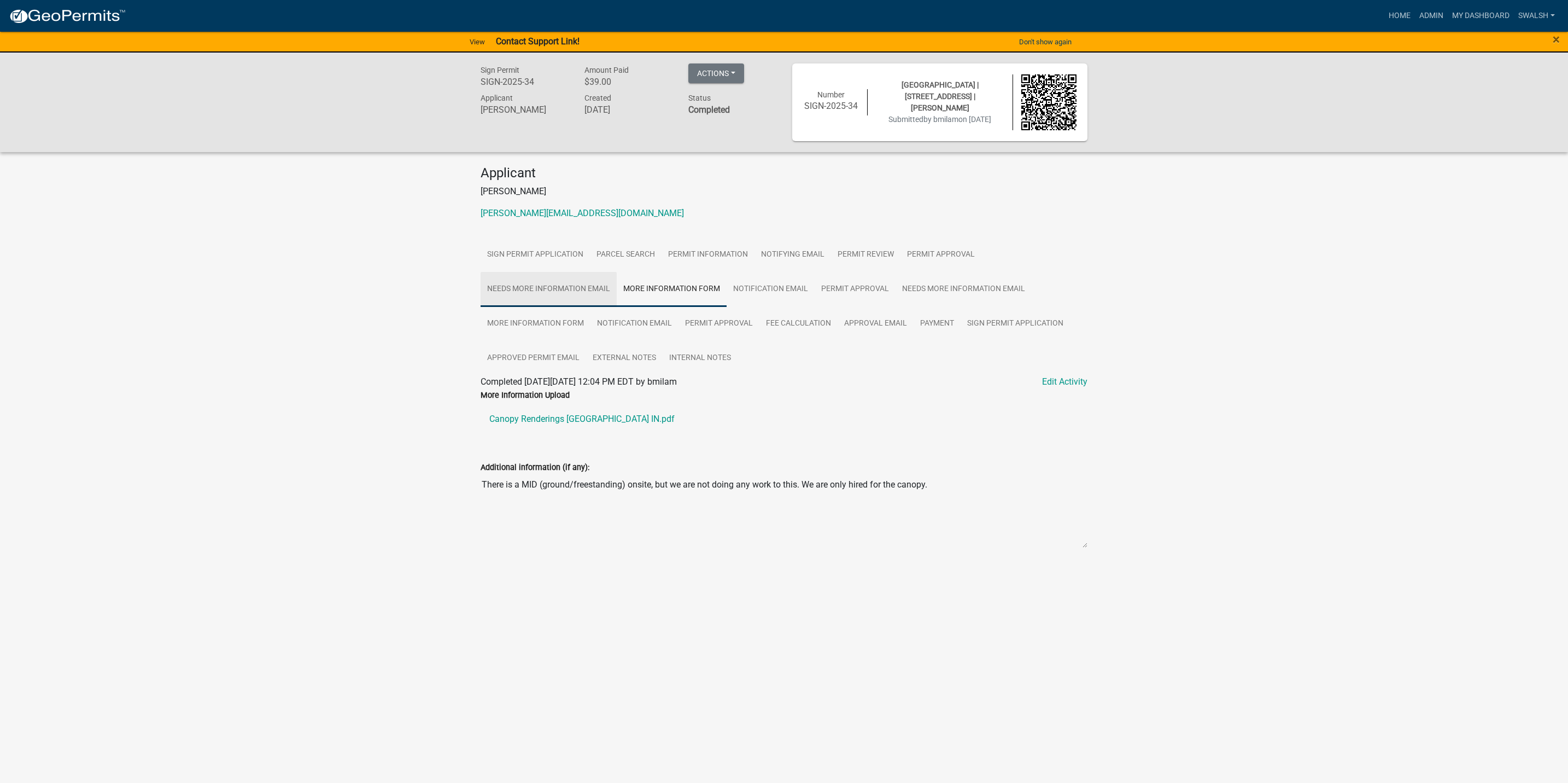
click at [534, 285] on link "Needs More Information Email" at bounding box center [548, 289] width 136 height 35
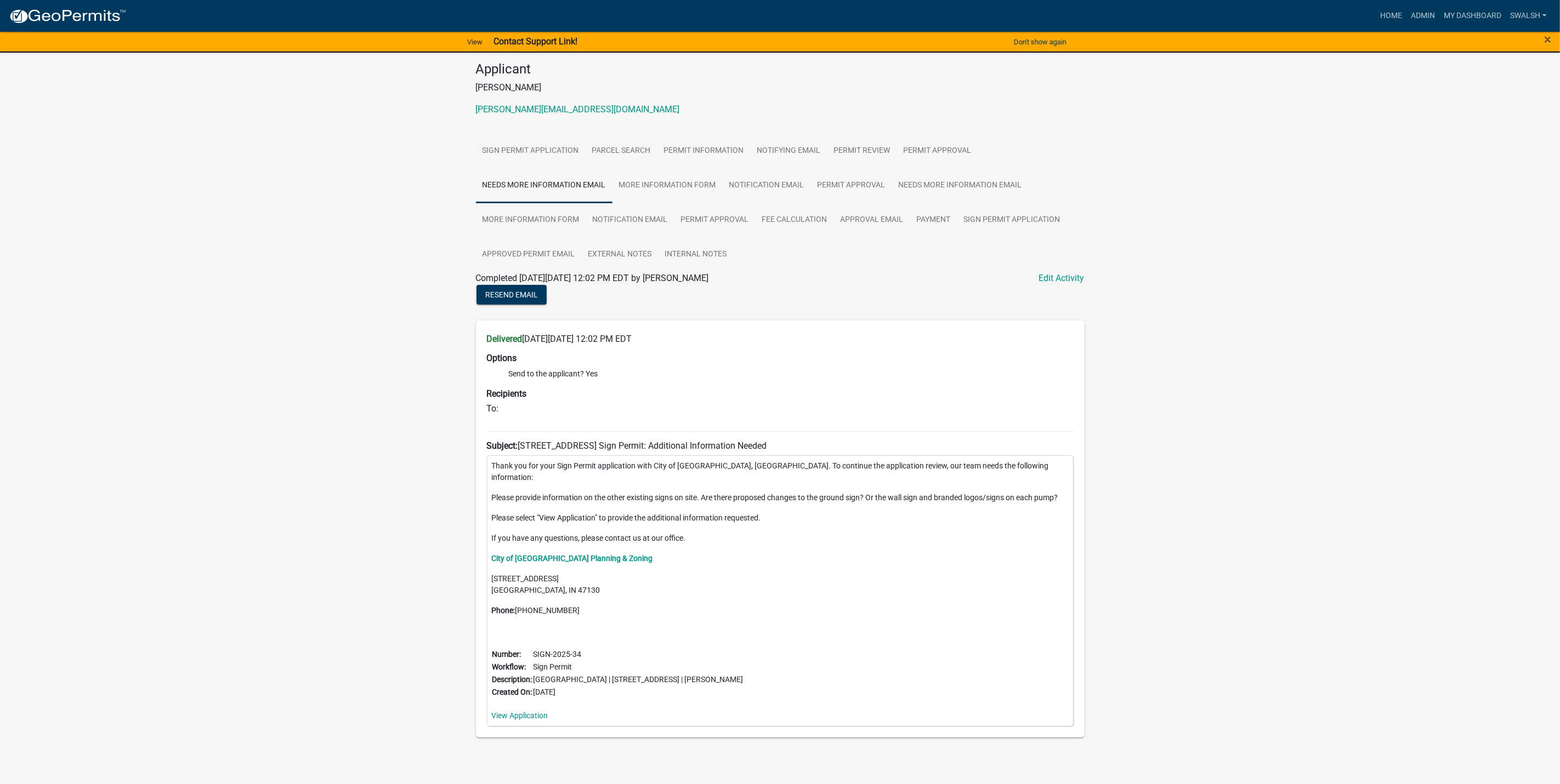
scroll to position [105, 0]
click at [653, 184] on link "More Information Form" at bounding box center [667, 184] width 110 height 35
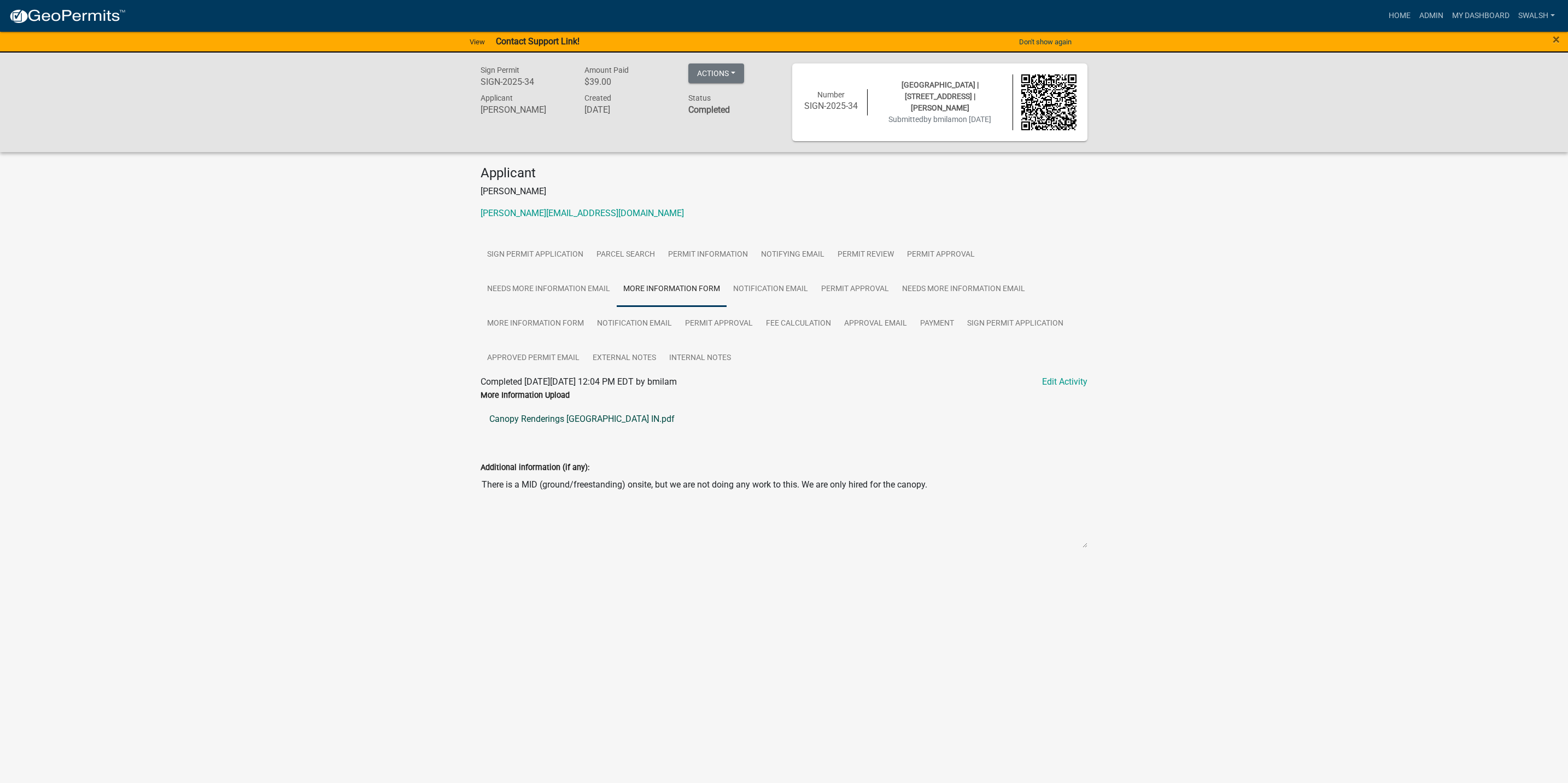
click at [591, 408] on link "Canopy Renderings [GEOGRAPHIC_DATA] IN.pdf" at bounding box center [784, 419] width 607 height 26
click at [1437, 13] on link "Admin" at bounding box center [1431, 16] width 33 height 21
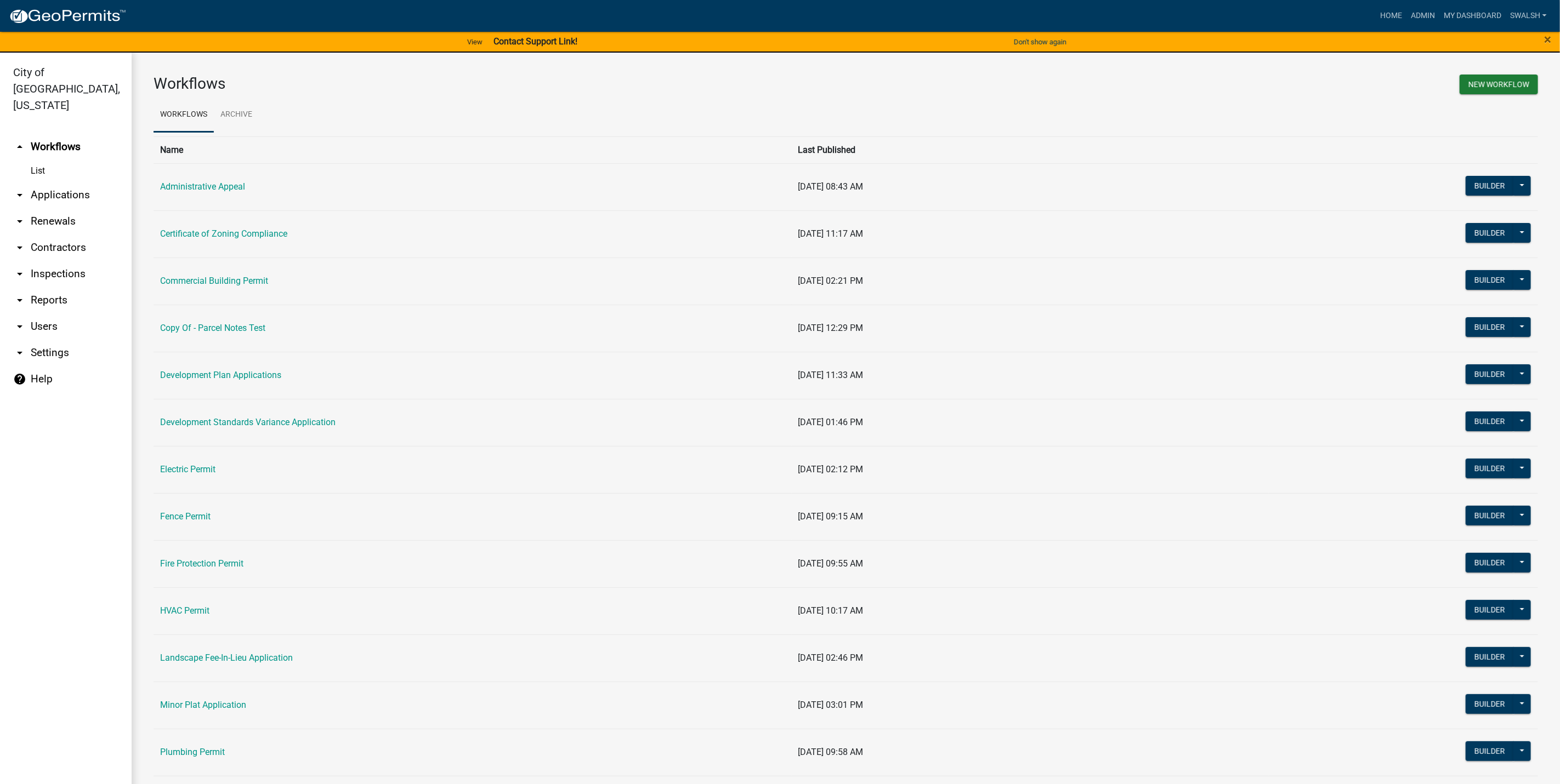
click at [65, 188] on link "arrow_drop_down Applications" at bounding box center [66, 195] width 131 height 26
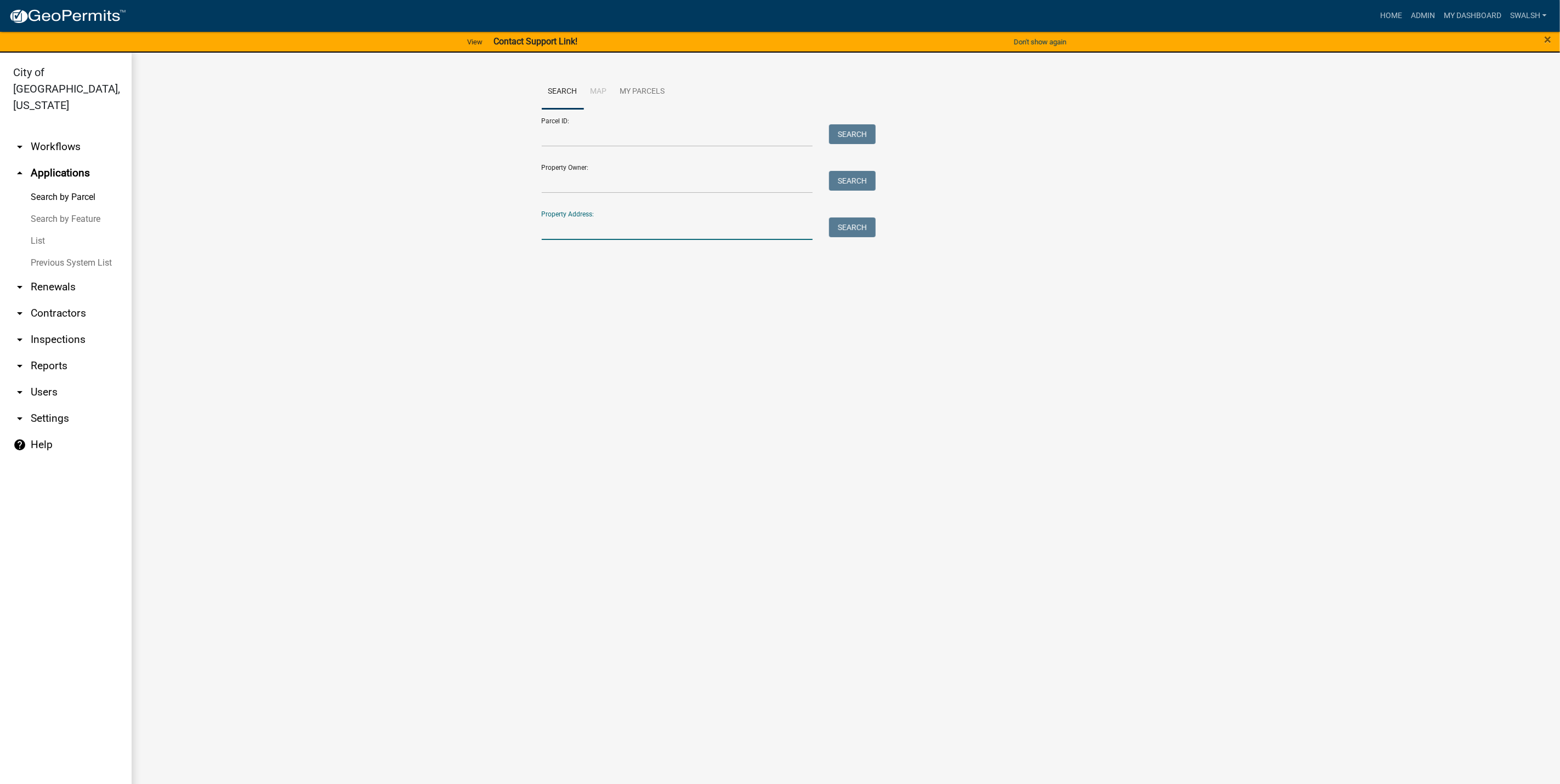
click at [563, 224] on input "Property Address:" at bounding box center [677, 229] width 271 height 23
type input "803 [PERSON_NAME]"
click at [860, 235] on button "Search" at bounding box center [852, 228] width 47 height 20
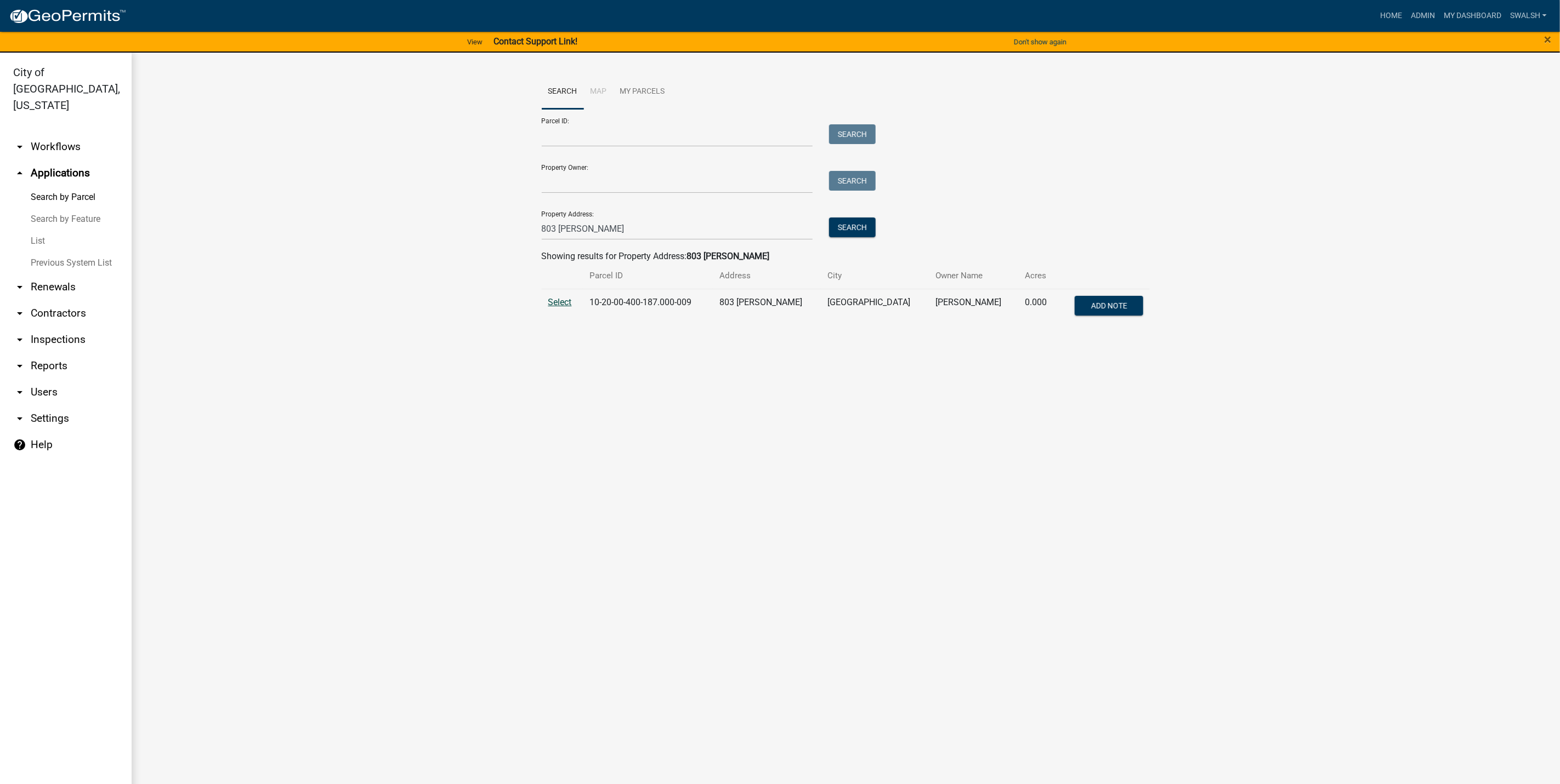
click at [551, 297] on span "Select" at bounding box center [560, 302] width 24 height 10
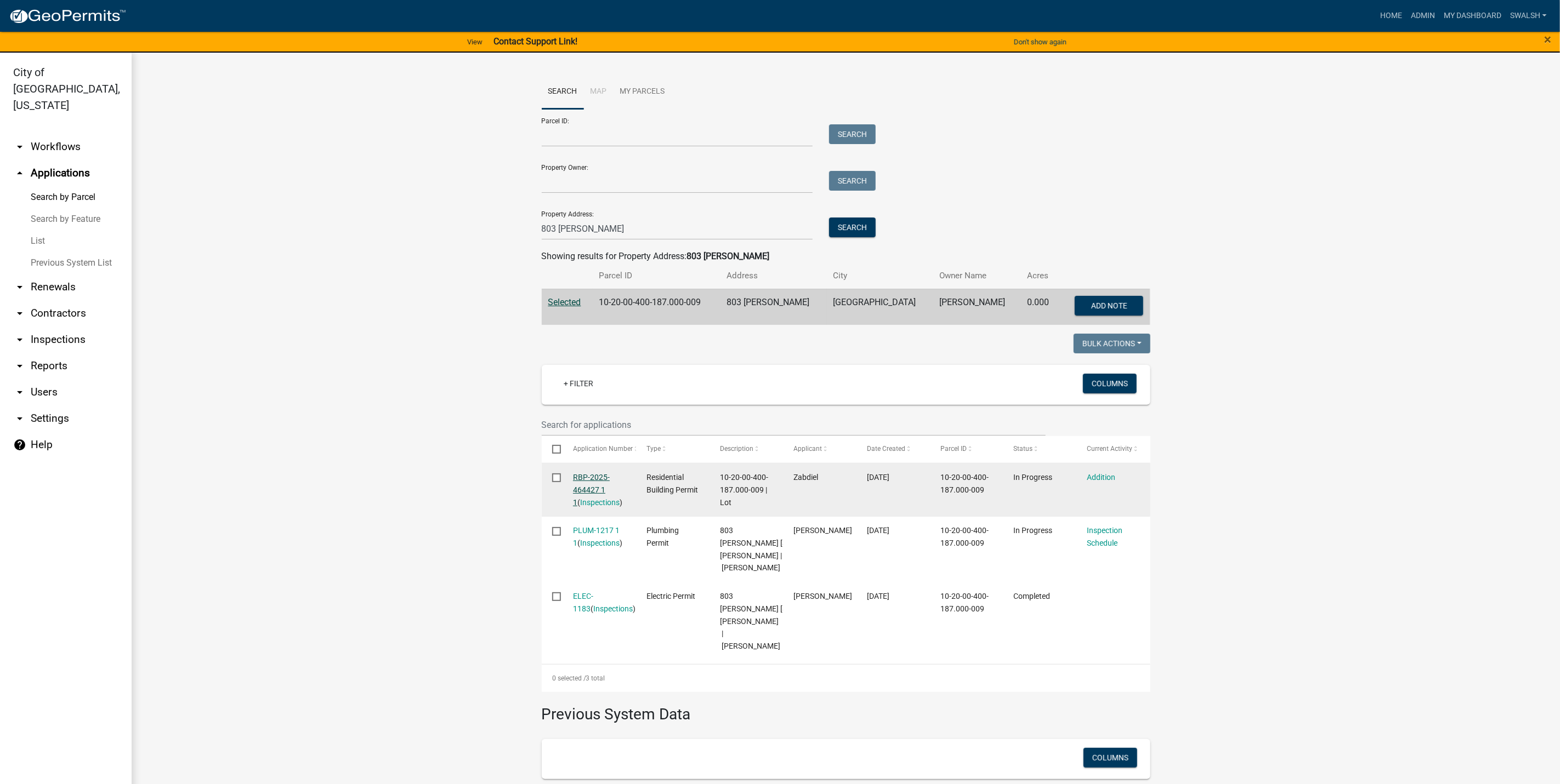
click at [590, 474] on link "RBP-2025-464427 1 1" at bounding box center [591, 490] width 37 height 34
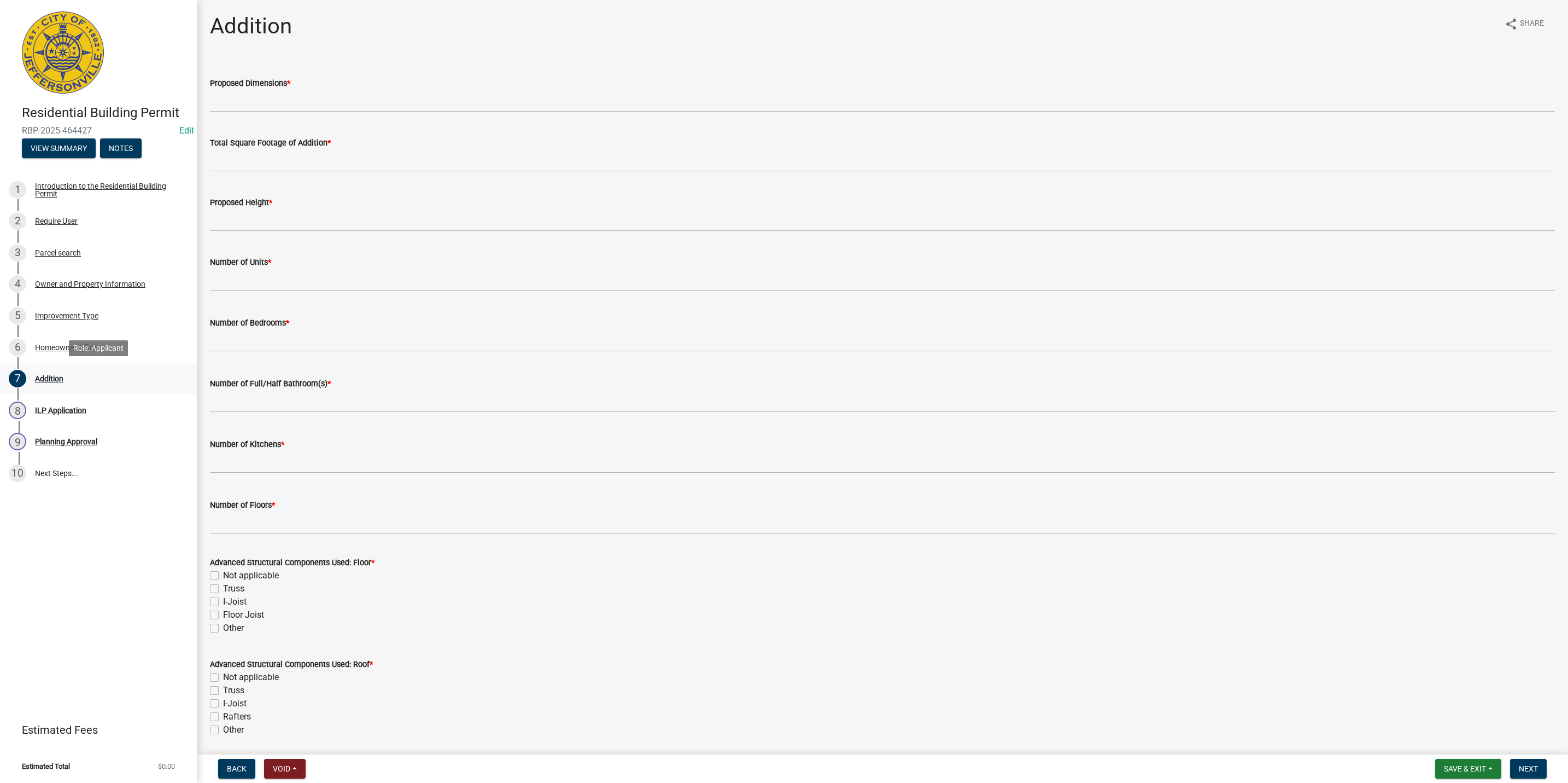
click at [72, 381] on div "7 Addition" at bounding box center [94, 379] width 171 height 18
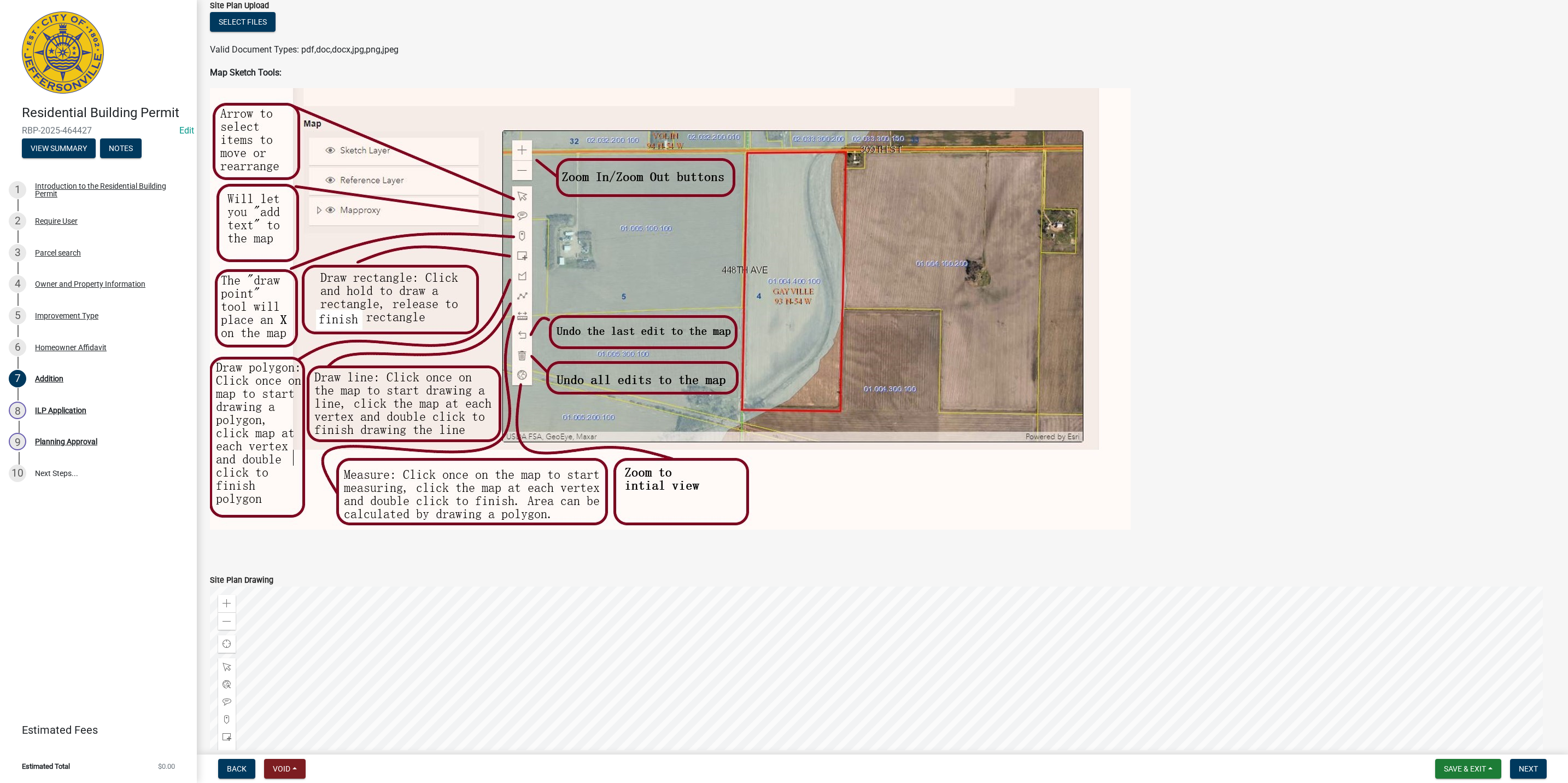
scroll to position [1192, 0]
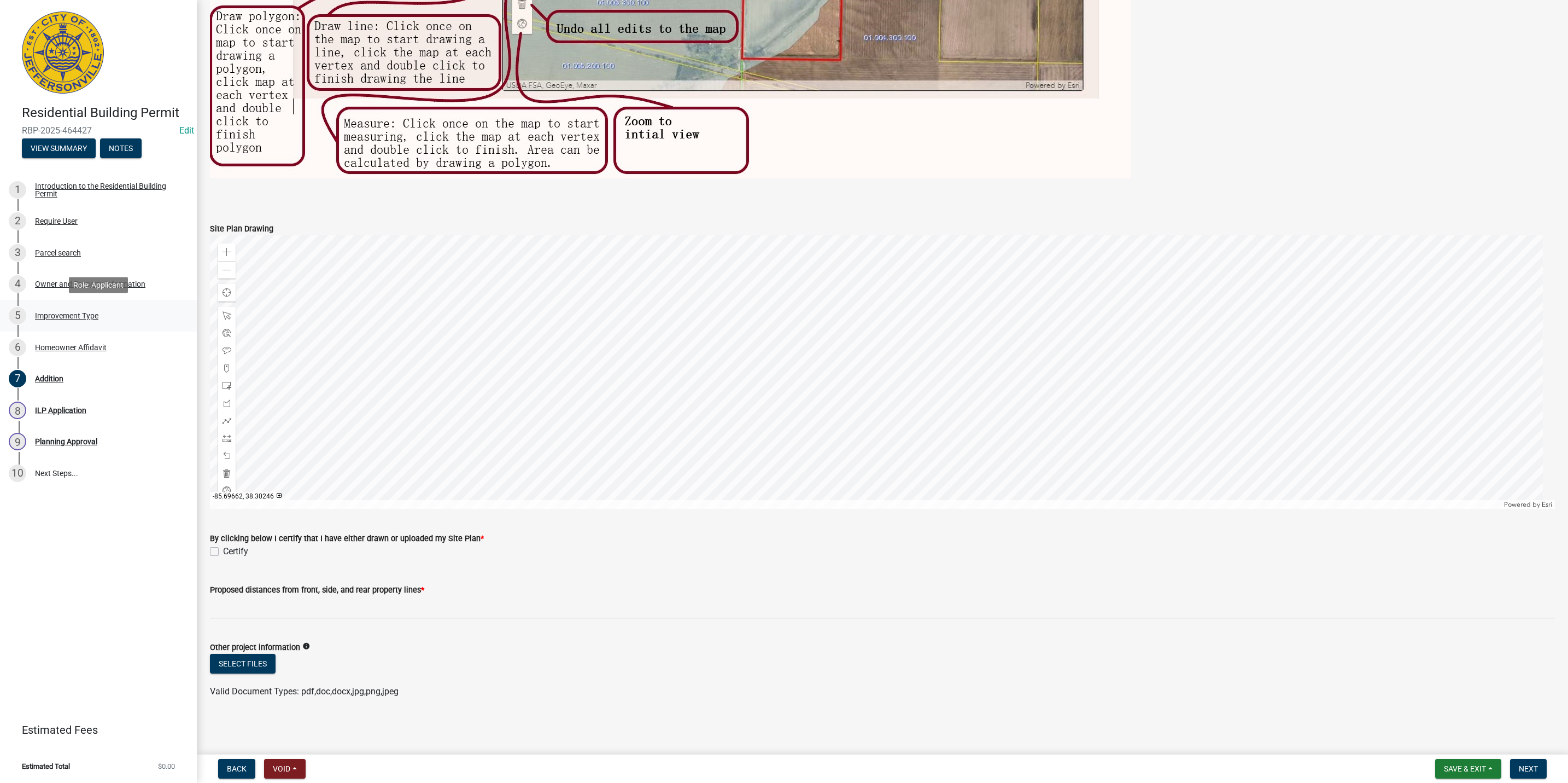
click at [114, 311] on div "5 Improvement Type" at bounding box center [94, 316] width 171 height 18
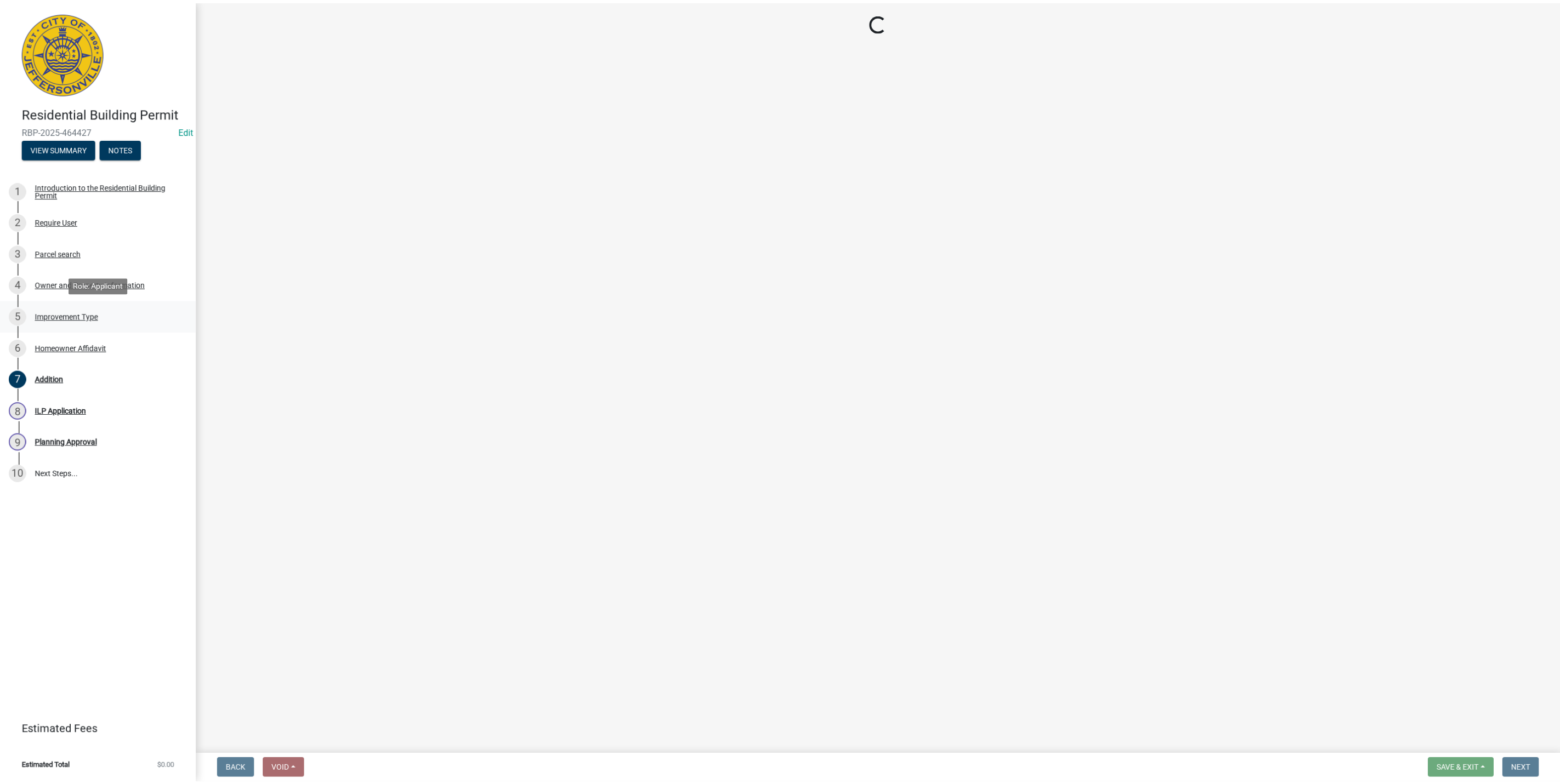
scroll to position [0, 0]
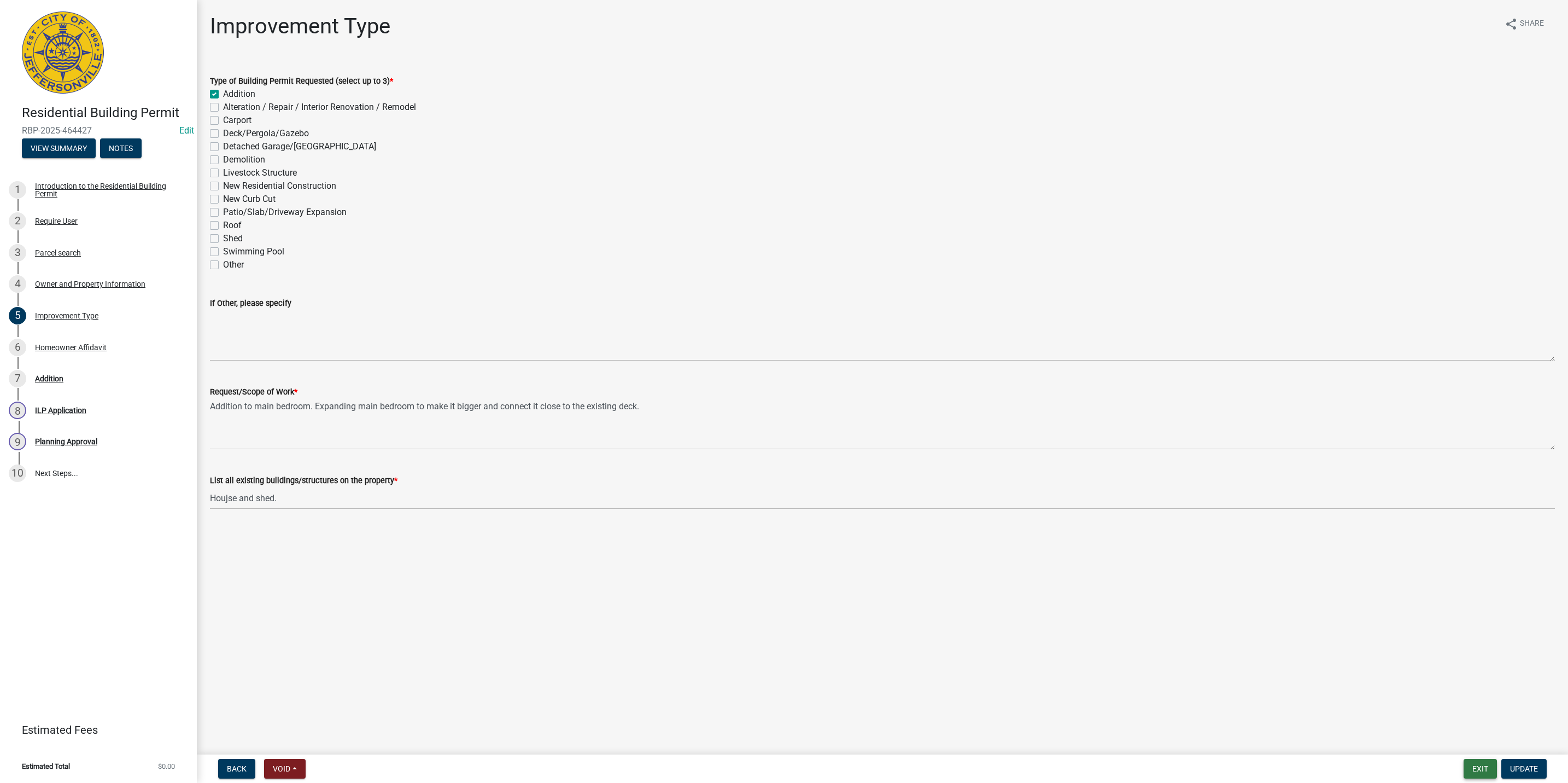
click at [1490, 767] on button "Exit" at bounding box center [1481, 769] width 34 height 20
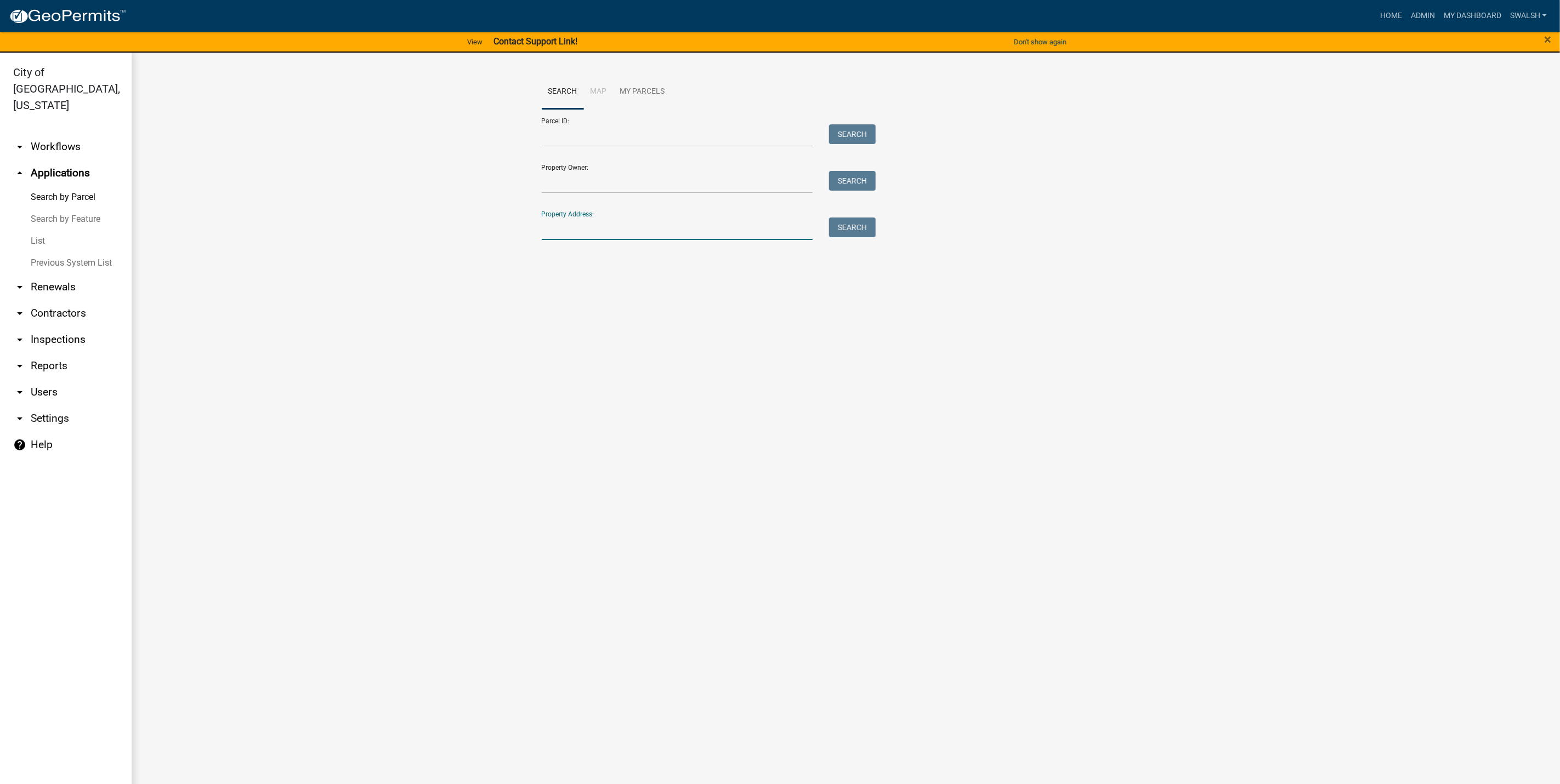
click at [729, 219] on input "Property Address:" at bounding box center [677, 229] width 271 height 23
type input "803 [PERSON_NAME]"
drag, startPoint x: 857, startPoint y: 254, endPoint x: 857, endPoint y: 246, distance: 8.0
click at [857, 248] on div "Search Map My Parcels Parcel ID: Search Property Owner: Search Property Address…" at bounding box center [845, 162] width 1428 height 220
click at [857, 234] on button "Search" at bounding box center [852, 228] width 47 height 20
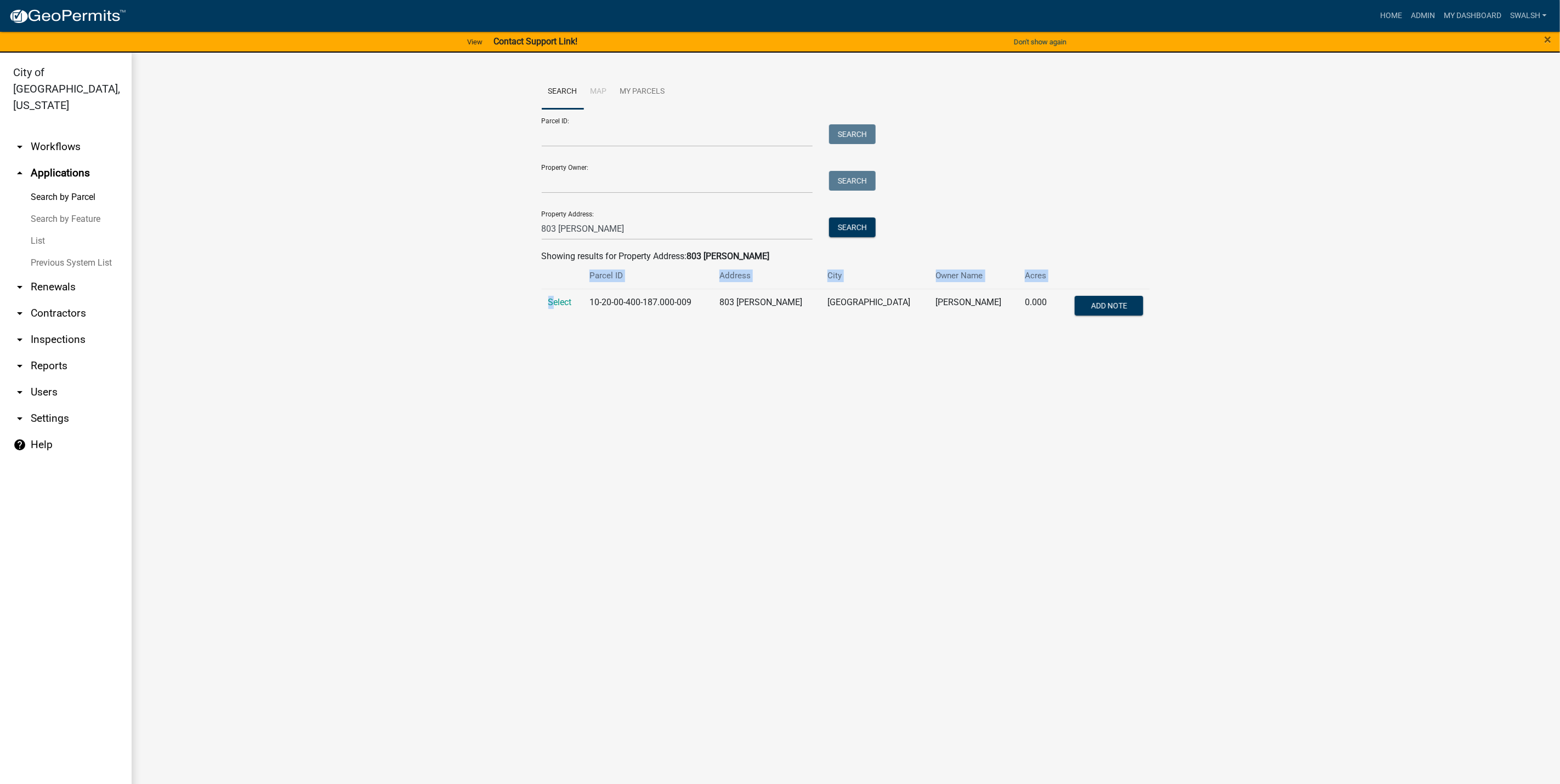
click at [553, 289] on table "Parcel ID Address City Owner Name Acres Select 10-20-00-400-187.000-009 [STREET…" at bounding box center [846, 294] width 608 height 62
drag, startPoint x: 553, startPoint y: 289, endPoint x: 553, endPoint y: 297, distance: 8.0
click at [553, 297] on span "Select" at bounding box center [560, 302] width 24 height 10
